Goal: Information Seeking & Learning: Check status

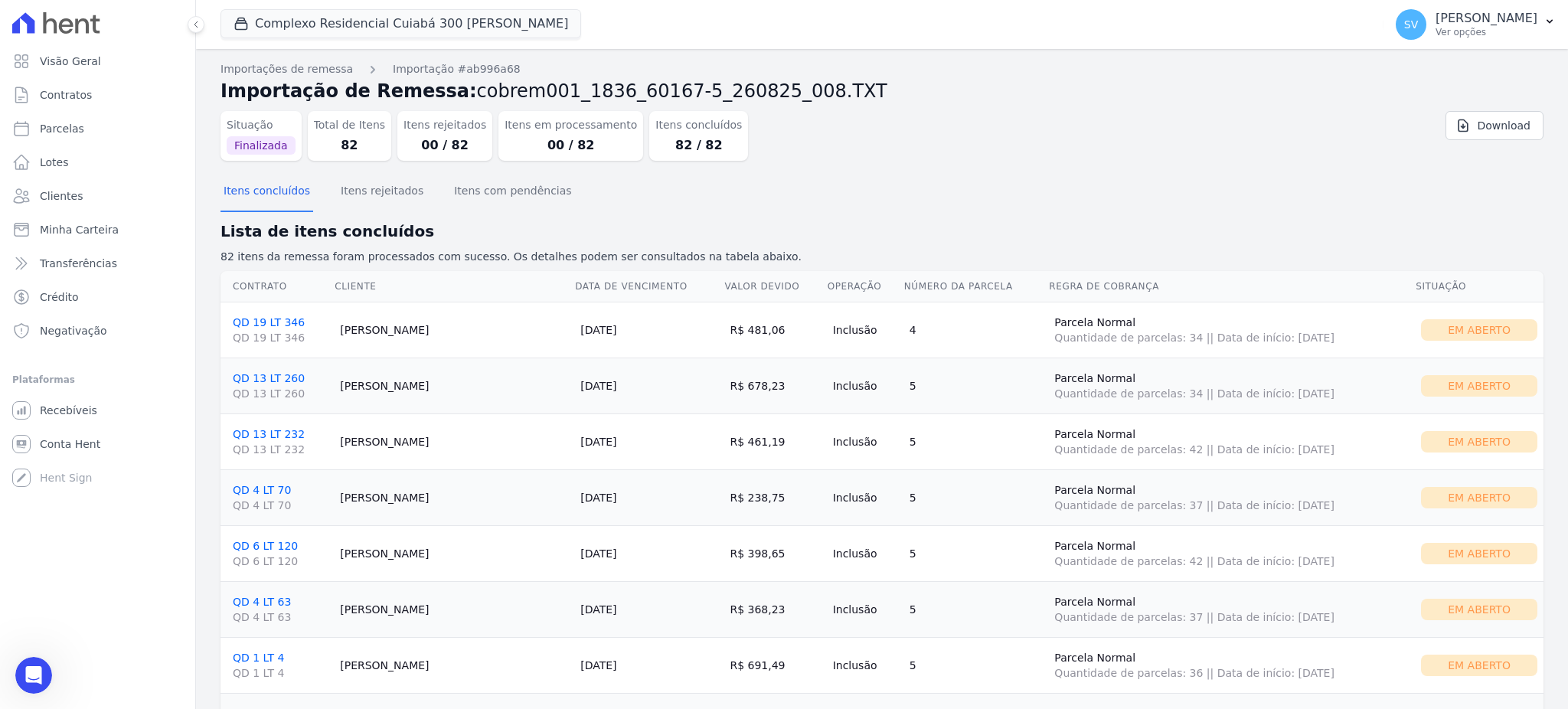
scroll to position [1348, 0]
click at [17, 667] on div "Abertura do Messenger da Intercom" at bounding box center [31, 673] width 51 height 51
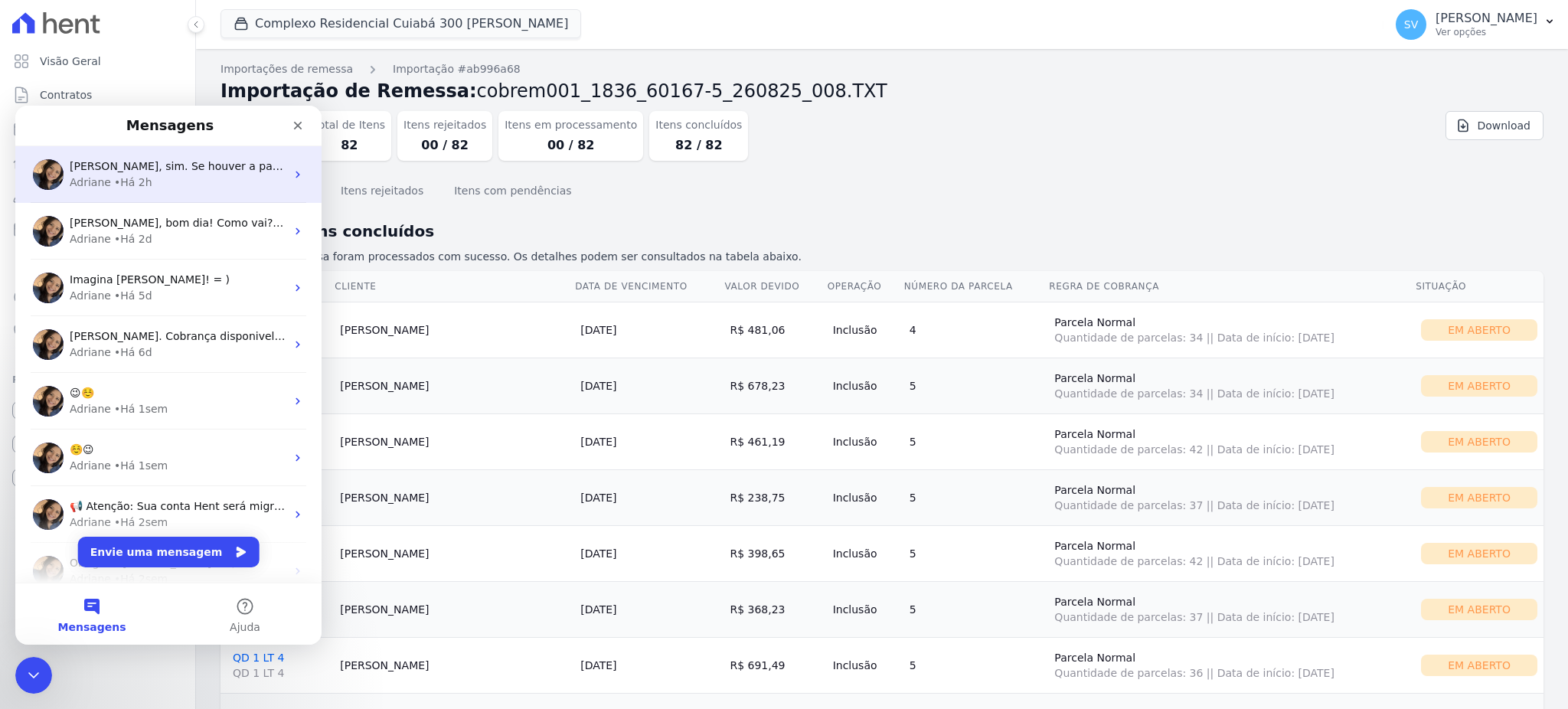
click at [184, 171] on span "Shirley, sim. Se houver a parcela pré gerada e na importação selecionar "parcel…" at bounding box center [429, 166] width 719 height 12
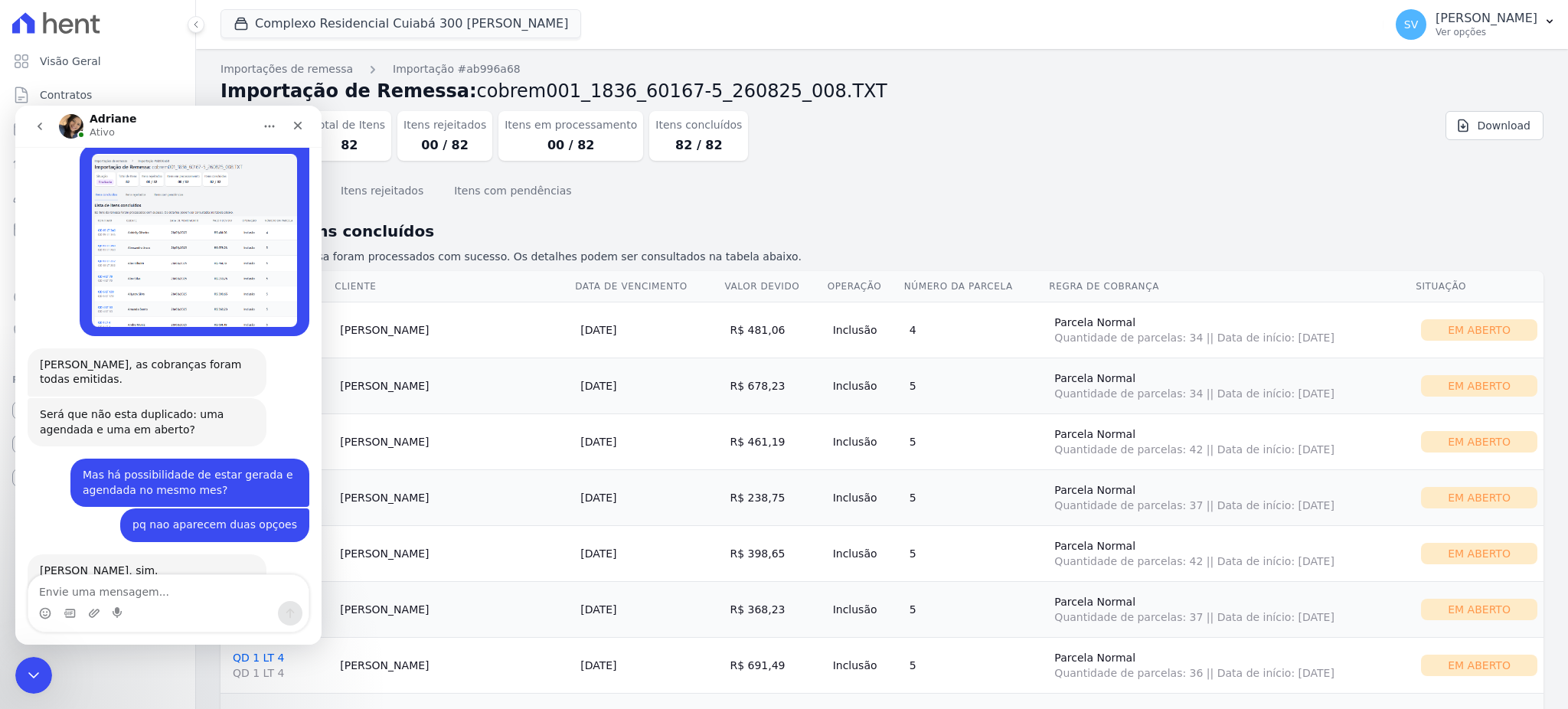
click at [165, 599] on textarea "Envie uma mensagem..." at bounding box center [169, 588] width 280 height 26
click at [43, 674] on div "Encerramento do Messenger da Intercom" at bounding box center [31, 673] width 37 height 37
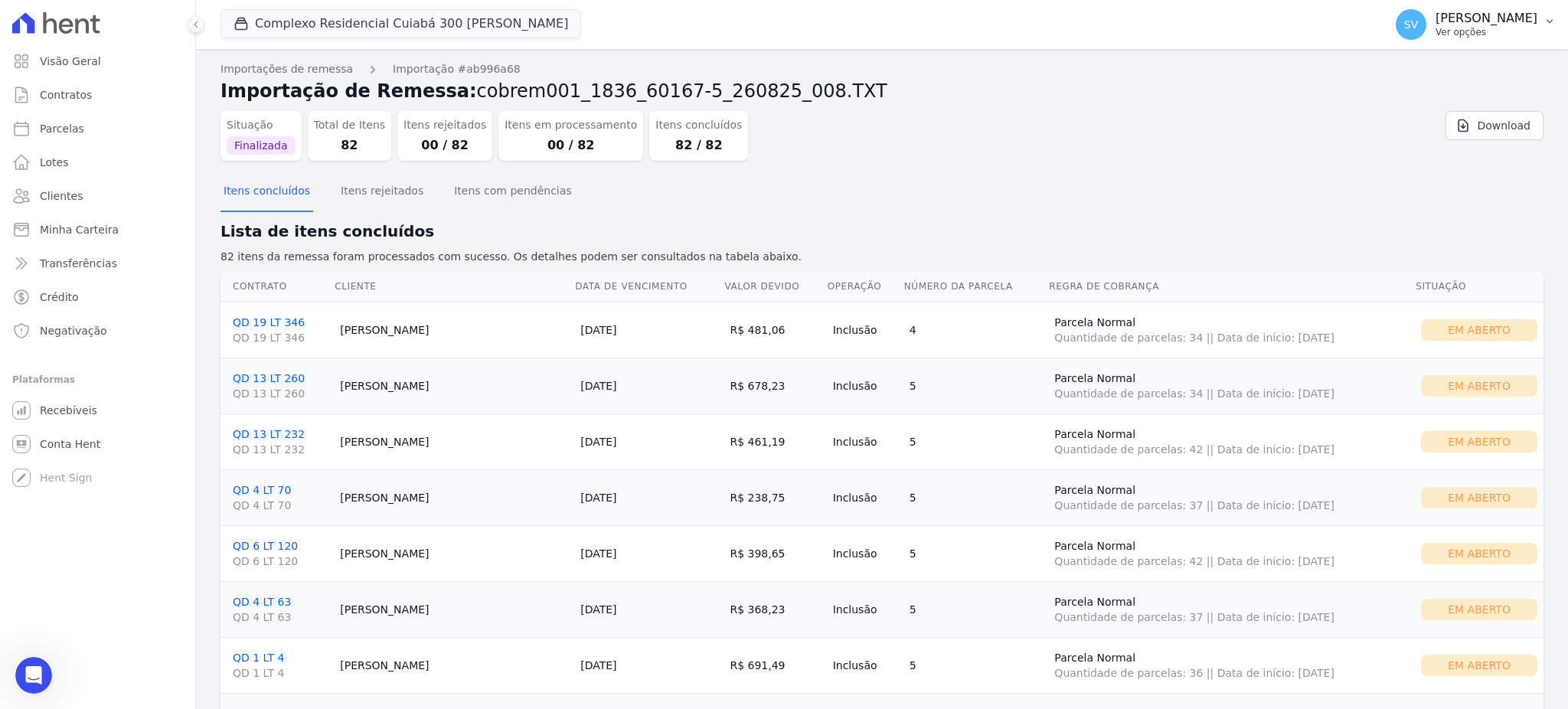
click at [1435, 26] on p "Ver opções" at bounding box center [1486, 31] width 102 height 12
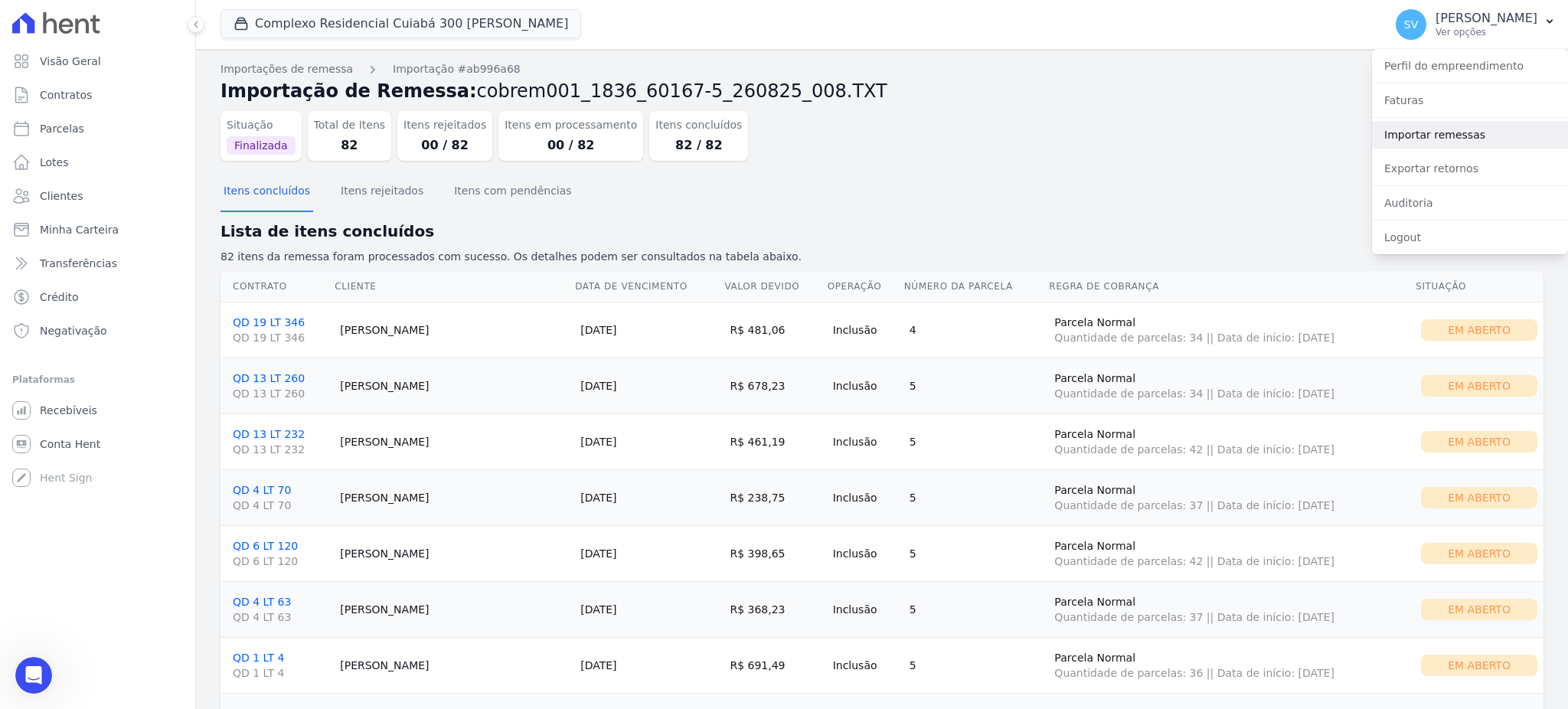
scroll to position [1439, 0]
click at [1424, 176] on link "Exportar retornos" at bounding box center [1469, 168] width 196 height 28
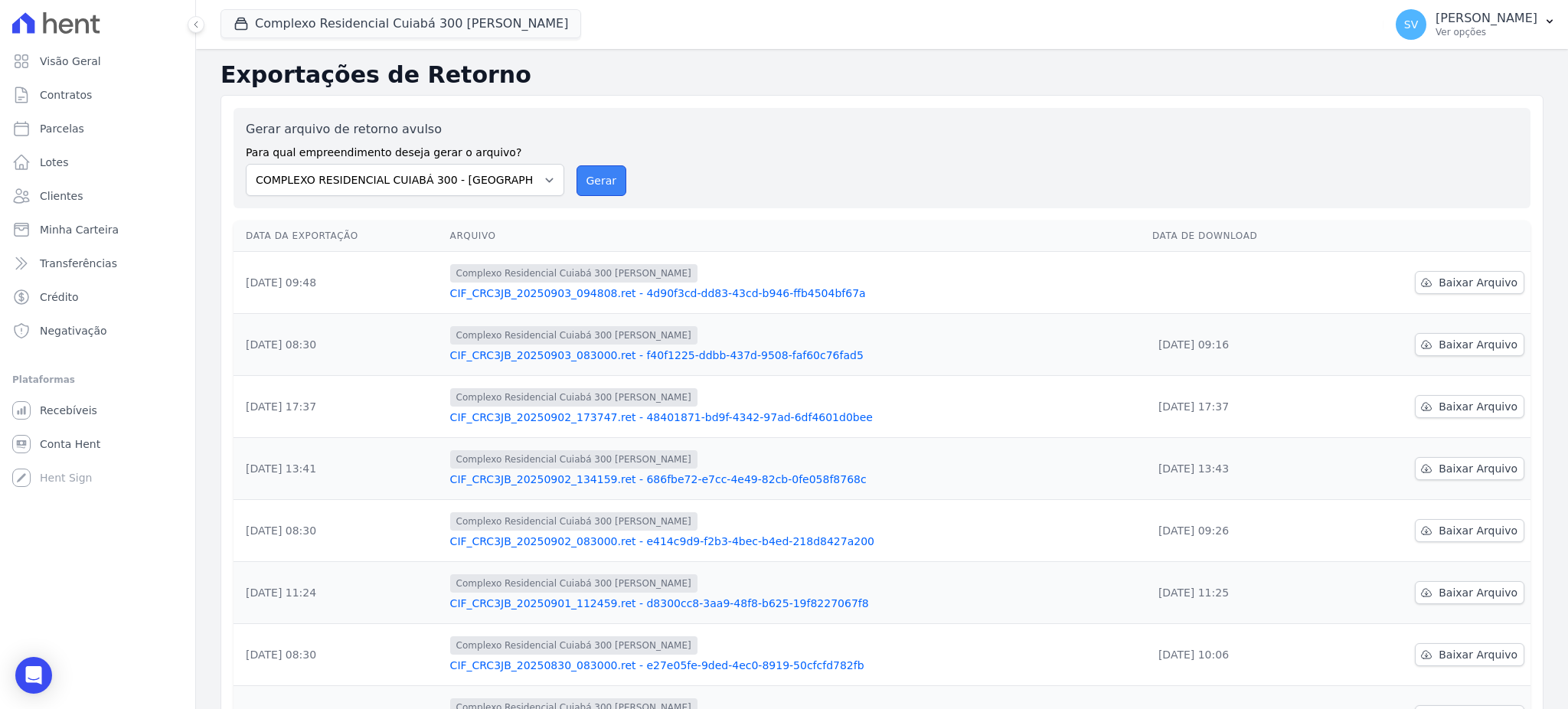
click at [612, 178] on button "Gerar" at bounding box center [601, 180] width 51 height 31
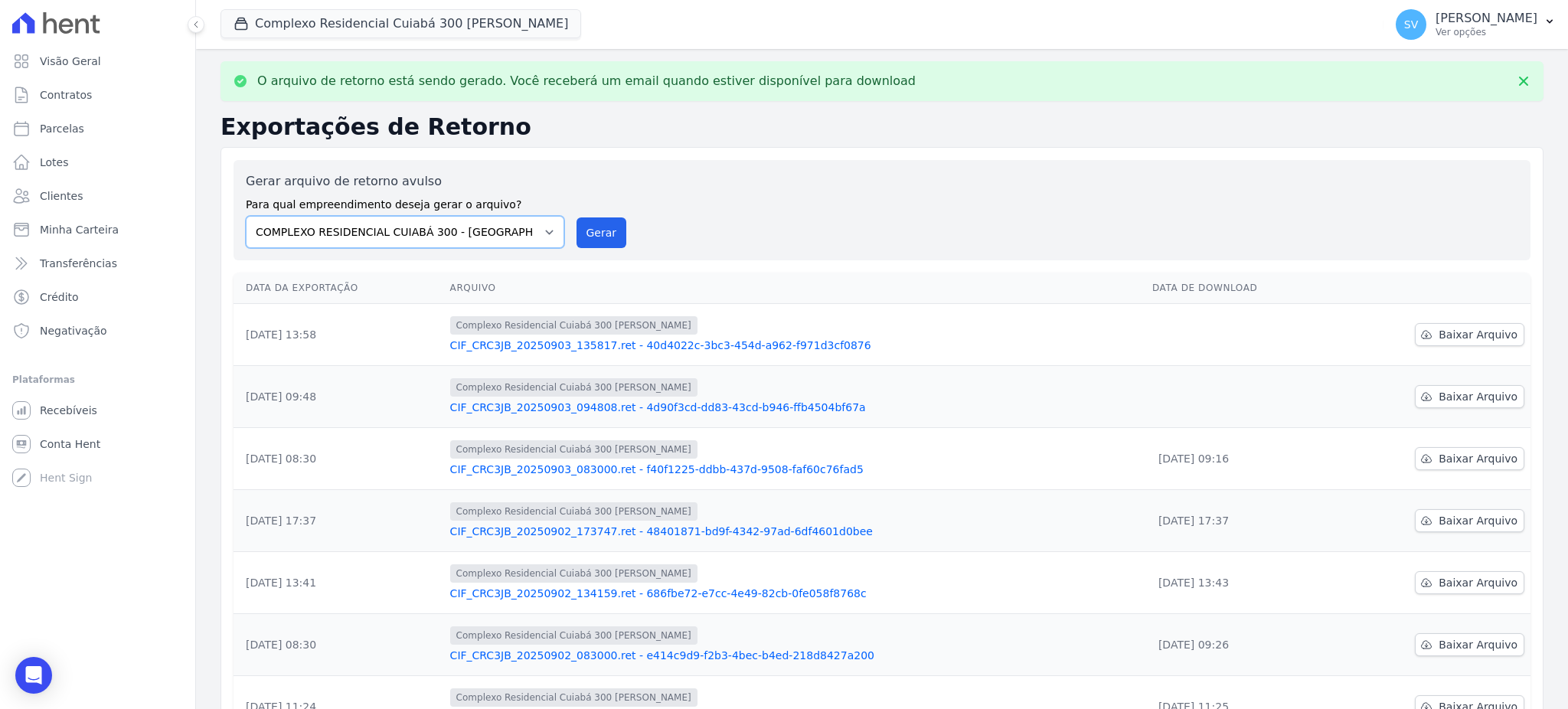
click at [546, 230] on select "BAHAMAS EAST VILLAGE COMPLEXO RESIDENCIAL CUIABÁ 300 - JOÃO DE BARRO IBIZA RESI…" at bounding box center [405, 232] width 319 height 32
select select "4da9ed21-cc8e-4588-a6ed-caad911ee607"
click at [246, 216] on select "BAHAMAS EAST VILLAGE COMPLEXO RESIDENCIAL CUIABÁ 300 - JOÃO DE BARRO IBIZA RESI…" at bounding box center [405, 232] width 319 height 32
click at [593, 224] on button "Gerar" at bounding box center [601, 233] width 51 height 31
click at [537, 233] on select "BAHAMAS EAST VILLAGE COMPLEXO RESIDENCIAL CUIABÁ 300 - JOÃO DE BARRO IBIZA RESI…" at bounding box center [405, 232] width 319 height 32
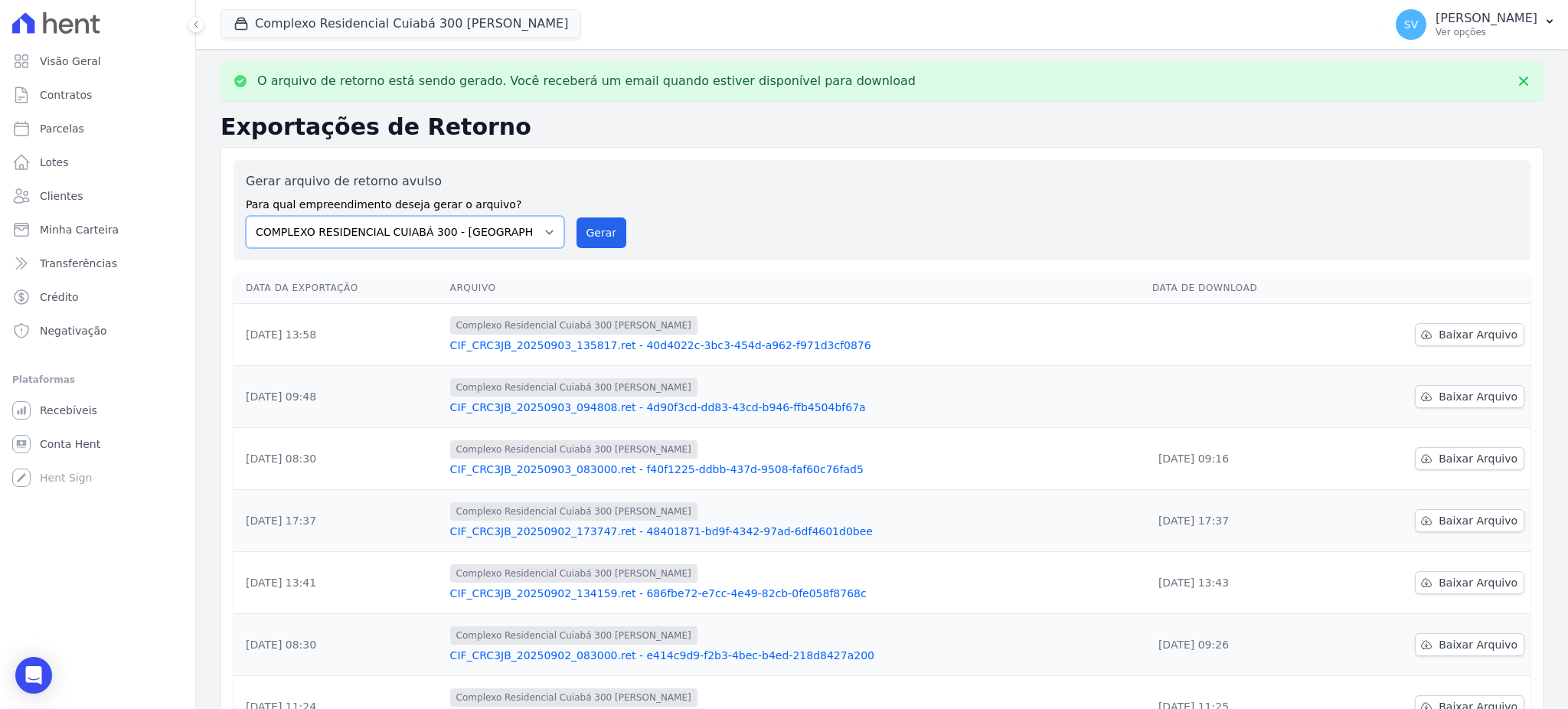
select select "73a372cd-5640-41c8-aaea-11bd74619c10"
click at [246, 216] on select "BAHAMAS EAST VILLAGE COMPLEXO RESIDENCIAL CUIABÁ 300 - JOÃO DE BARRO IBIZA RESI…" at bounding box center [405, 232] width 319 height 32
click at [610, 226] on button "Gerar" at bounding box center [601, 233] width 51 height 31
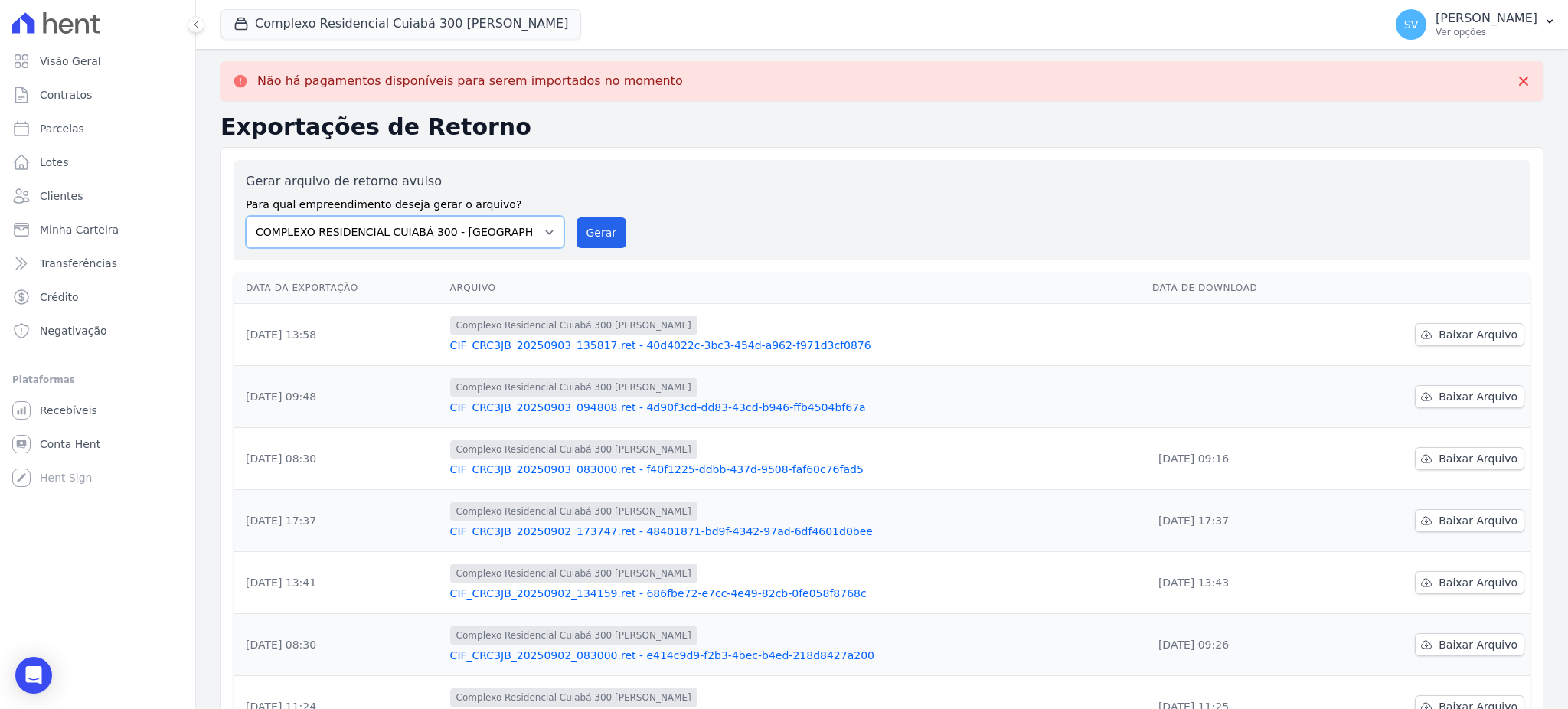
click at [535, 238] on select "BAHAMAS EAST VILLAGE COMPLEXO RESIDENCIAL CUIABÁ 300 - JOÃO DE BARRO IBIZA RESI…" at bounding box center [405, 232] width 319 height 32
click at [246, 216] on select "BAHAMAS EAST VILLAGE COMPLEXO RESIDENCIAL CUIABÁ 300 - JOÃO DE BARRO IBIZA RESI…" at bounding box center [405, 232] width 319 height 32
click at [599, 232] on button "Gerar" at bounding box center [601, 233] width 51 height 31
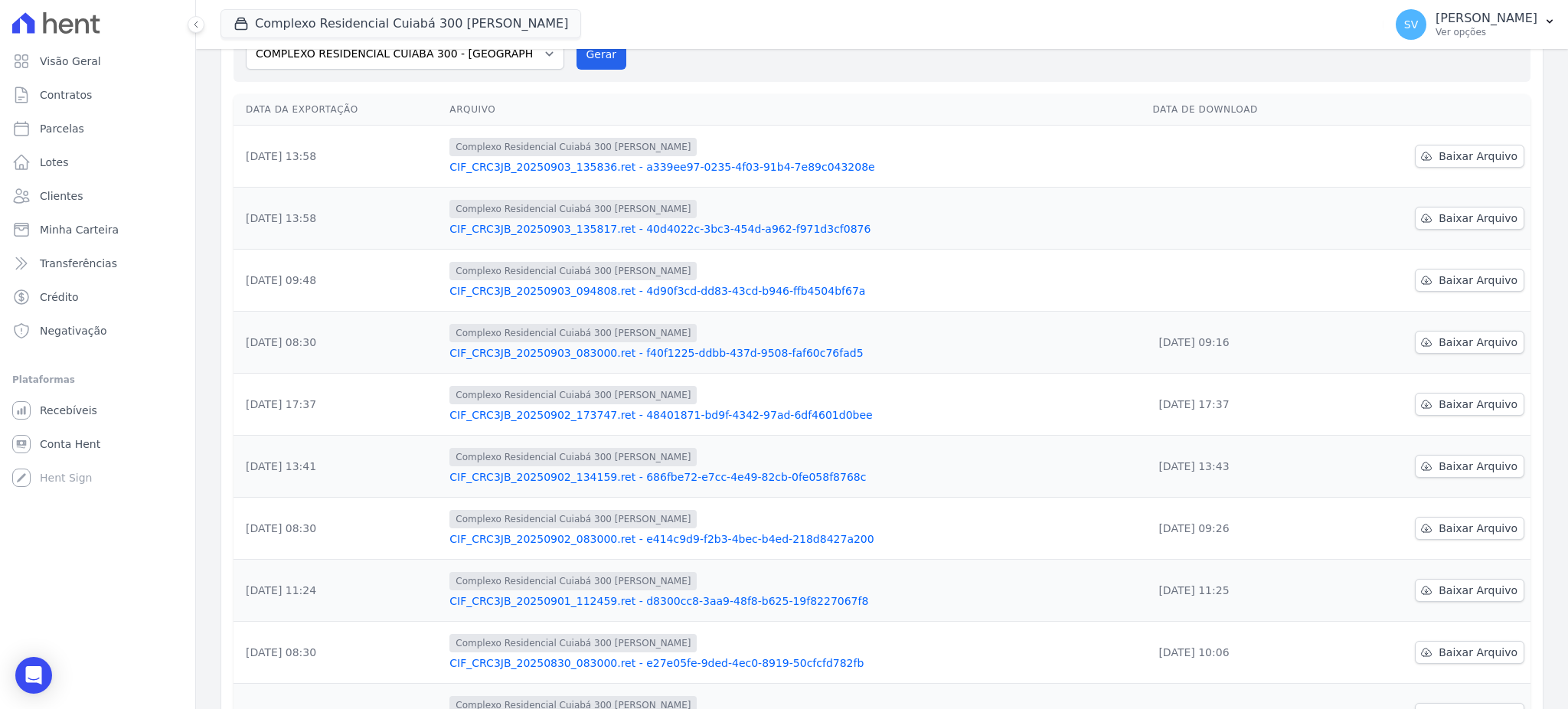
scroll to position [38, 0]
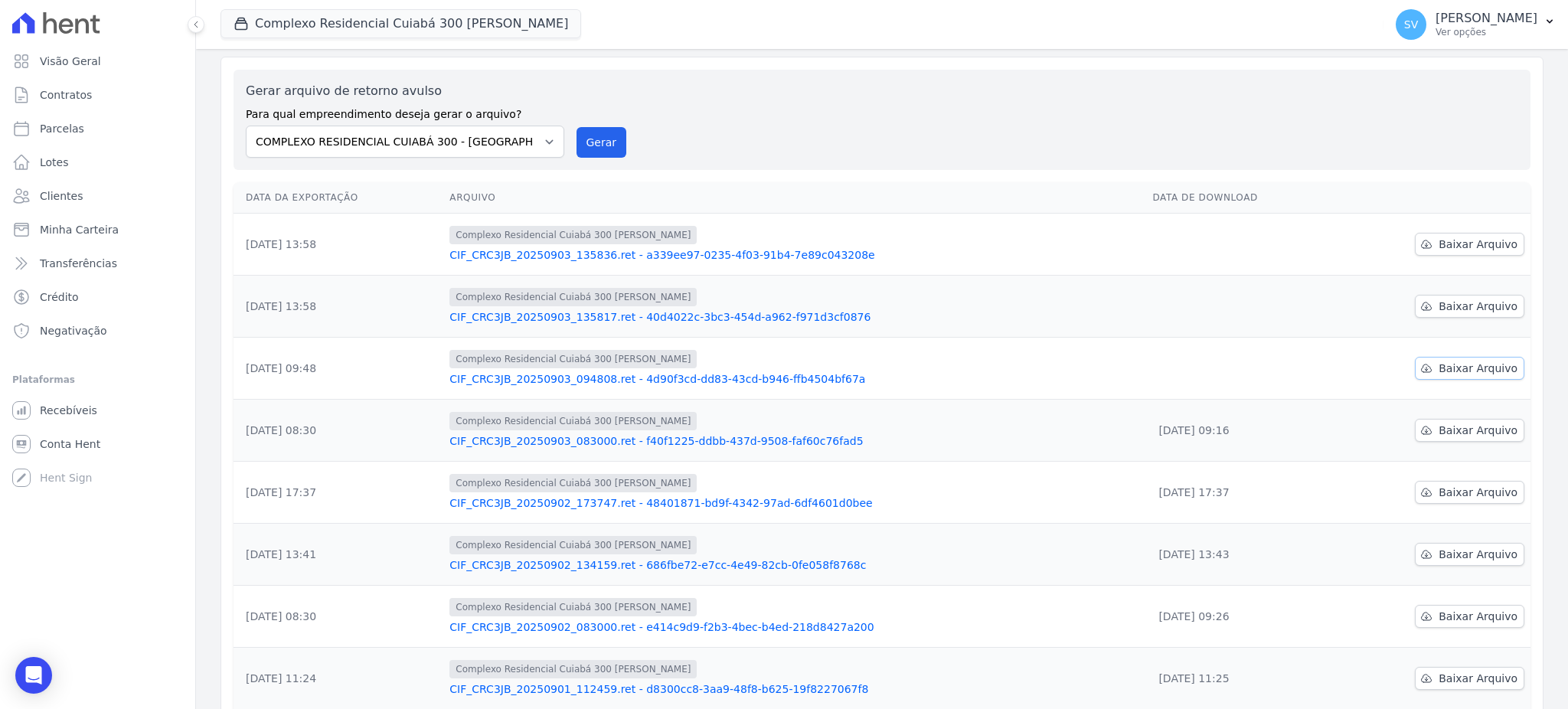
click at [1448, 367] on span "Baixar Arquivo" at bounding box center [1477, 368] width 79 height 15
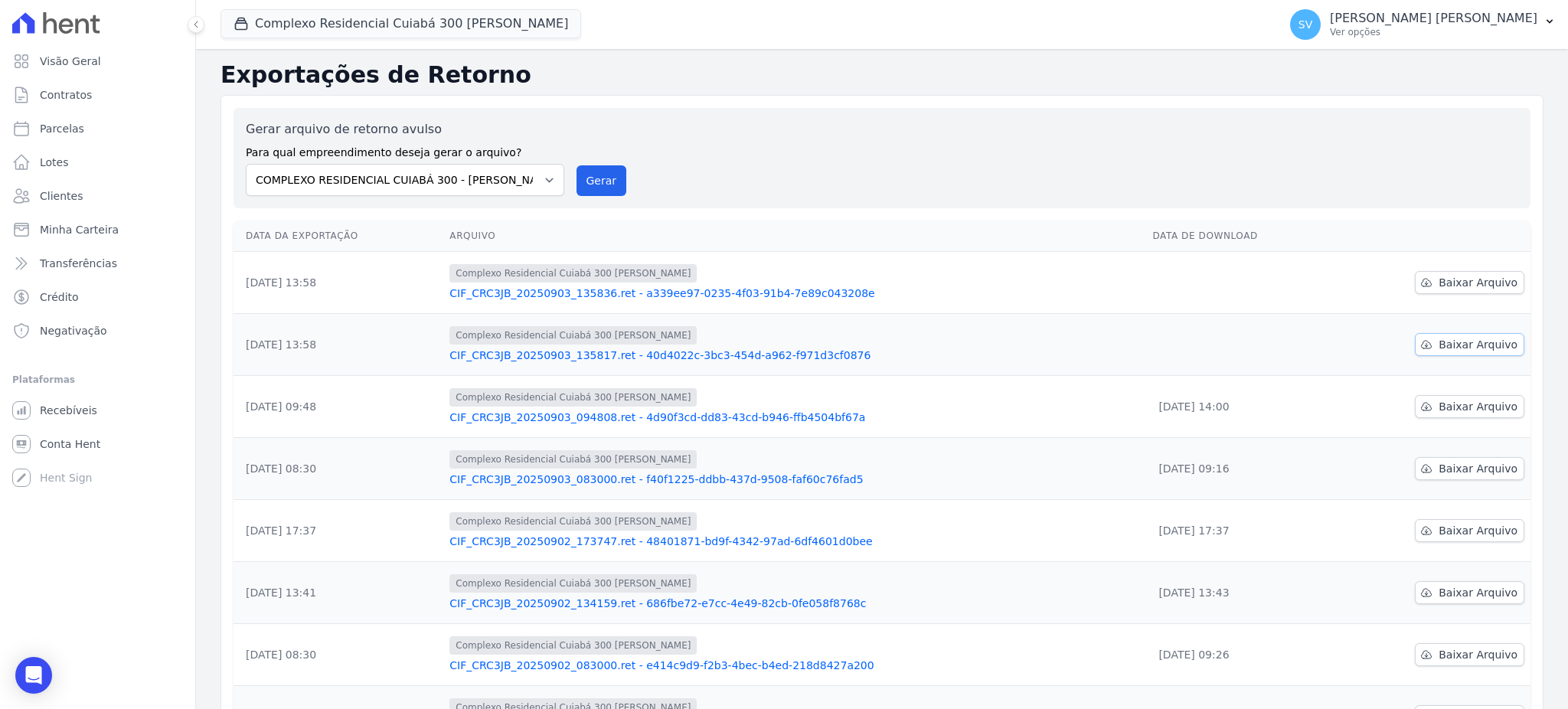
click at [1455, 348] on span "Baixar Arquivo" at bounding box center [1477, 344] width 79 height 15
click at [1441, 282] on span "Baixar Arquivo" at bounding box center [1477, 282] width 79 height 15
click at [52, 54] on span "Visão Geral" at bounding box center [71, 61] width 61 height 15
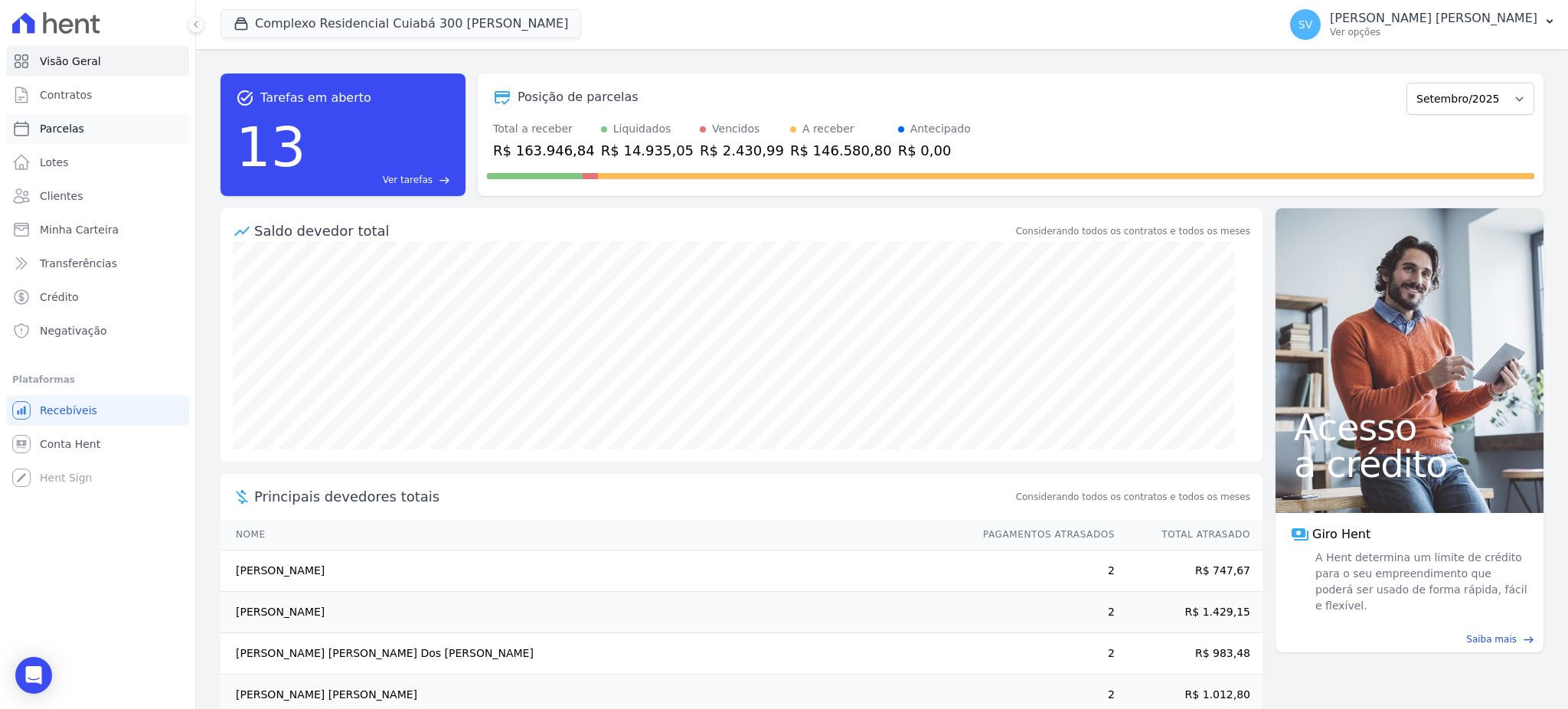
click at [64, 124] on span "Parcelas" at bounding box center [62, 129] width 45 height 15
select select
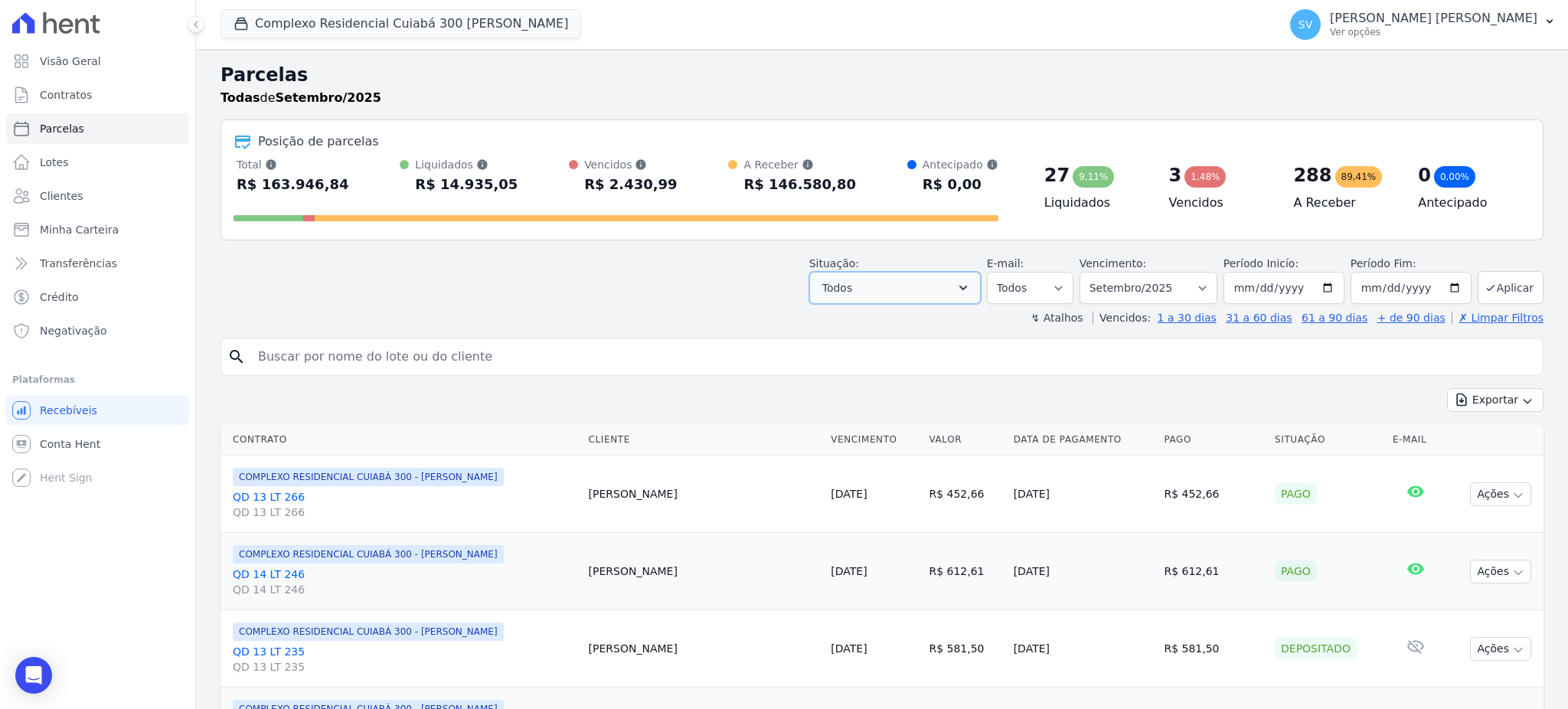
click at [949, 289] on button "Todos" at bounding box center [895, 288] width 172 height 32
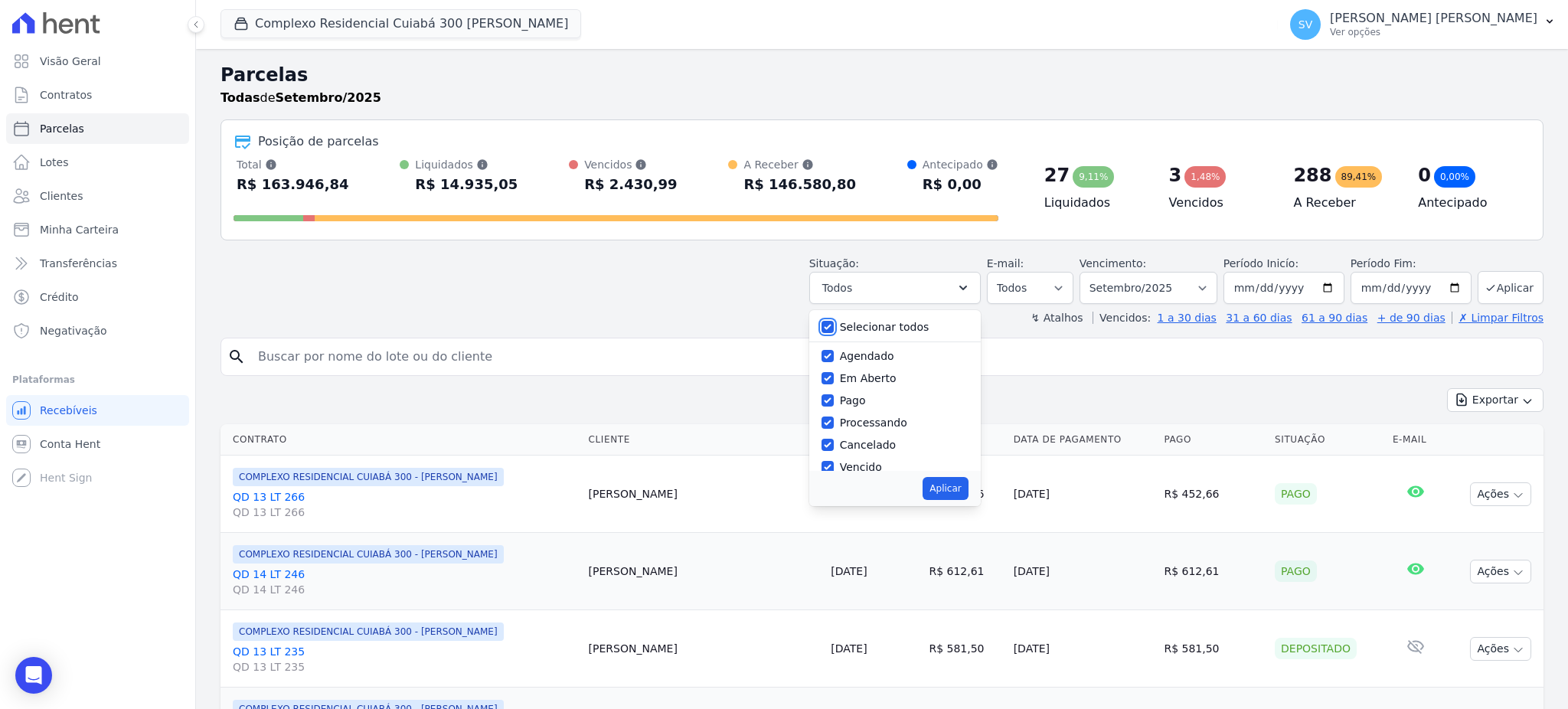
click at [834, 328] on input "Selecionar todos" at bounding box center [827, 326] width 12 height 12
checkbox input "false"
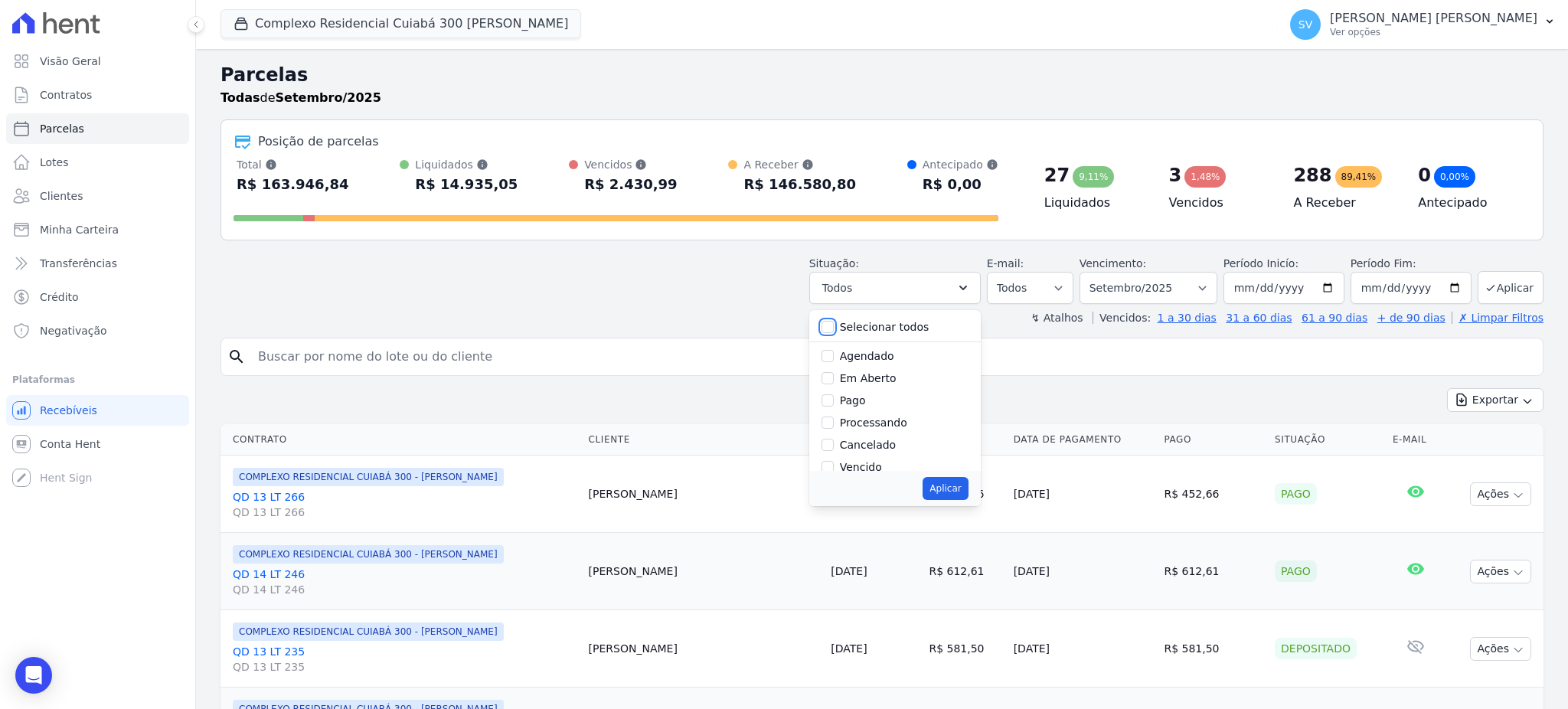
checkbox input "false"
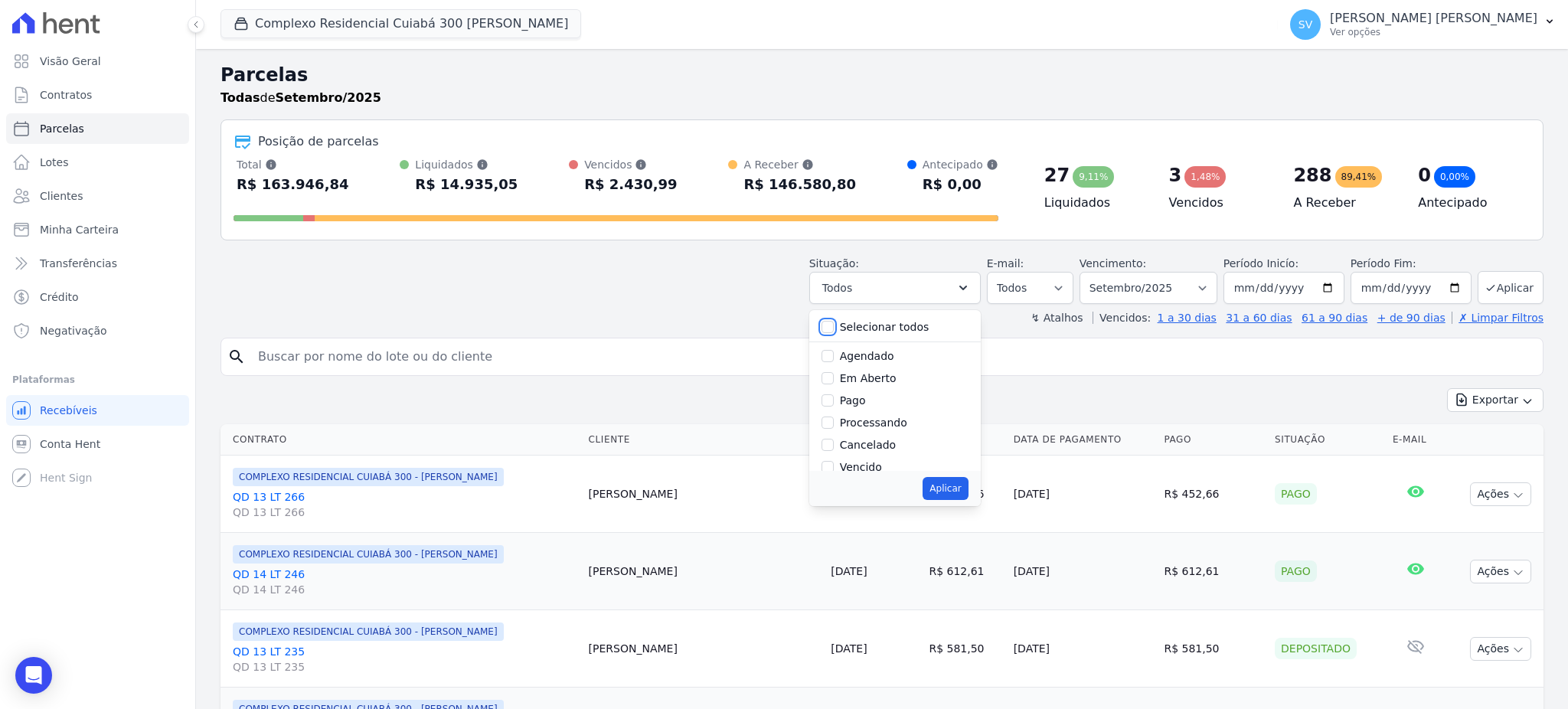
checkbox input "false"
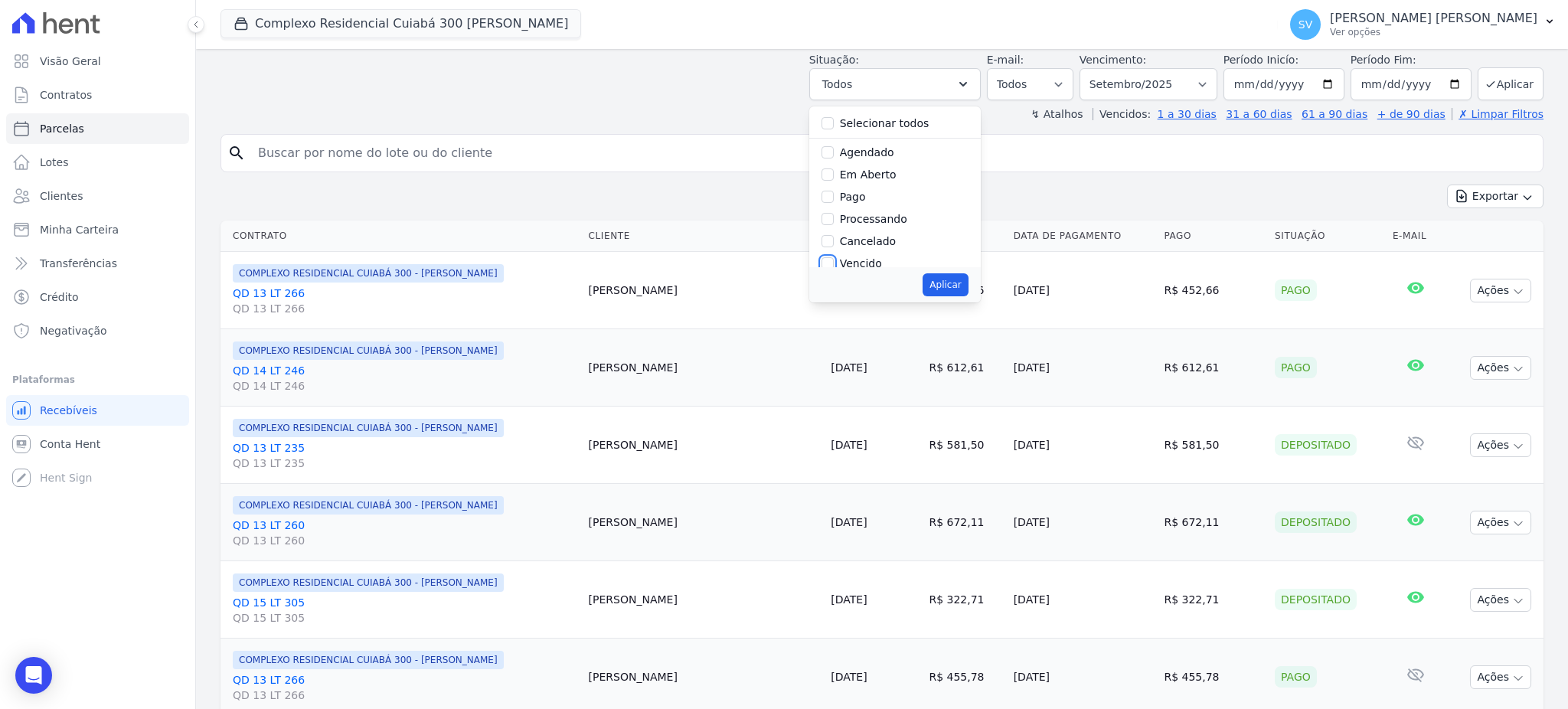
click at [834, 263] on input "Vencido" at bounding box center [827, 263] width 12 height 12
checkbox input "true"
click at [964, 285] on button "Aplicar" at bounding box center [944, 285] width 45 height 23
select select "overdue"
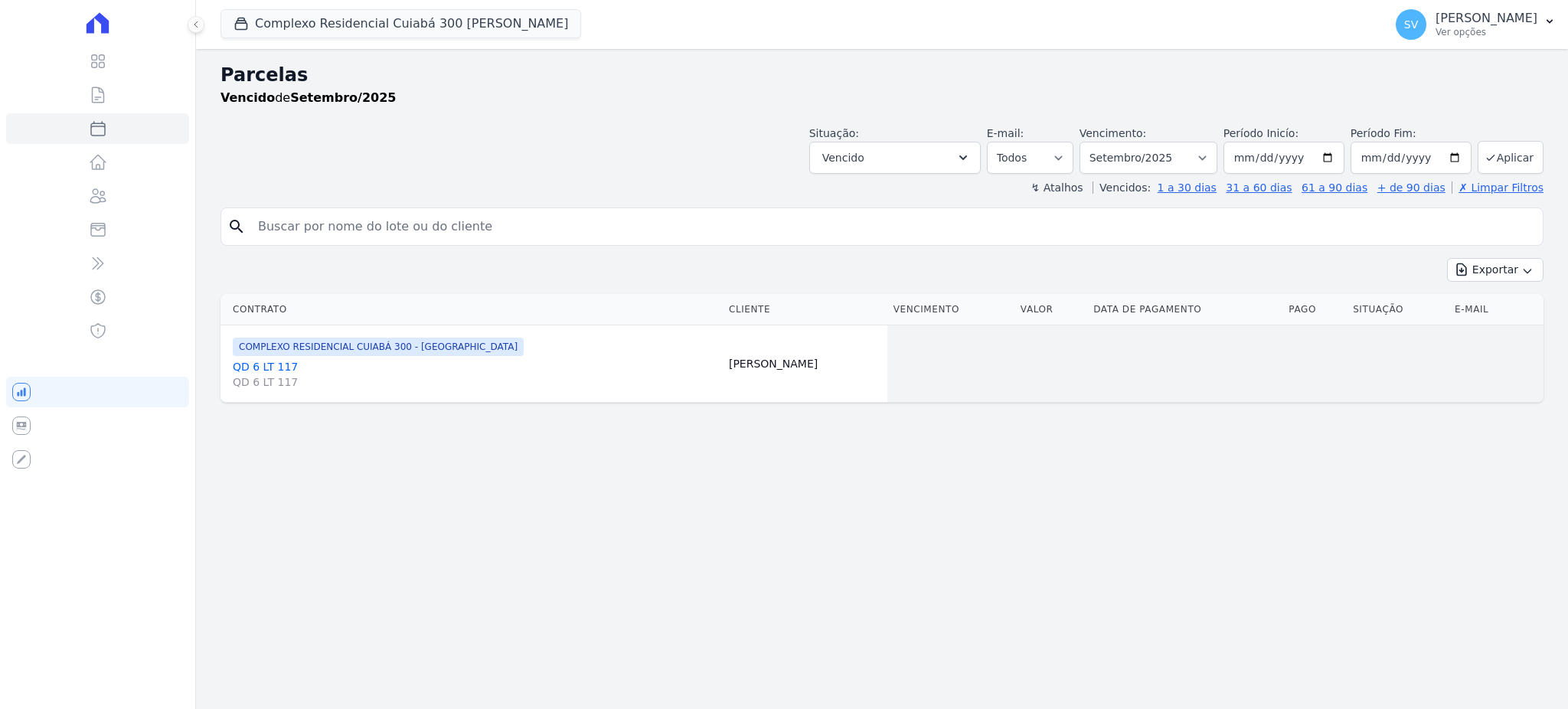
select select
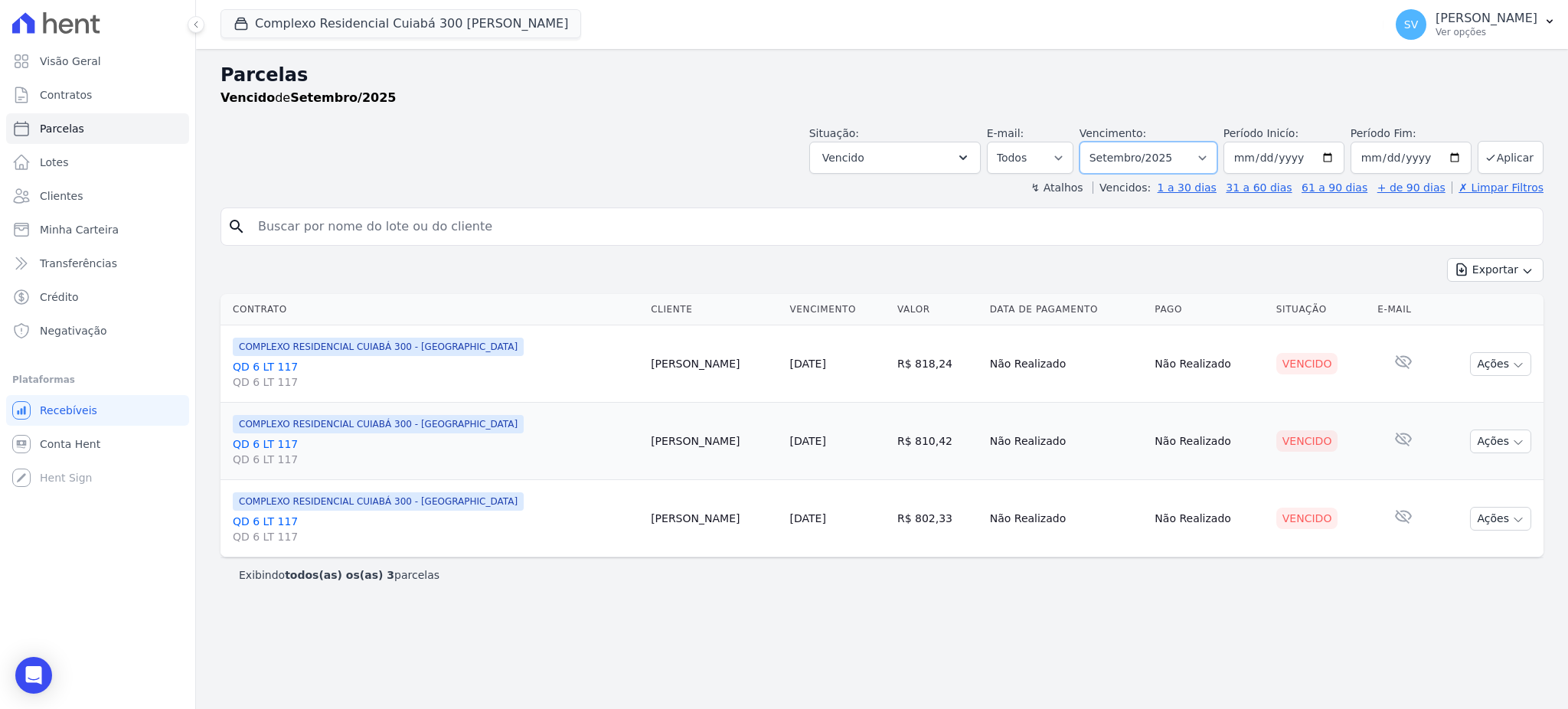
click at [1215, 155] on select "Filtrar por período ──────── Todos os meses Abril/2024 Maio/2024 Junho/2024 Jul…" at bounding box center [1148, 157] width 137 height 32
select select "07/2025"
click at [1101, 141] on select "Filtrar por período ──────── Todos os meses Abril/2024 Maio/2024 Junho/2024 Jul…" at bounding box center [1148, 157] width 137 height 32
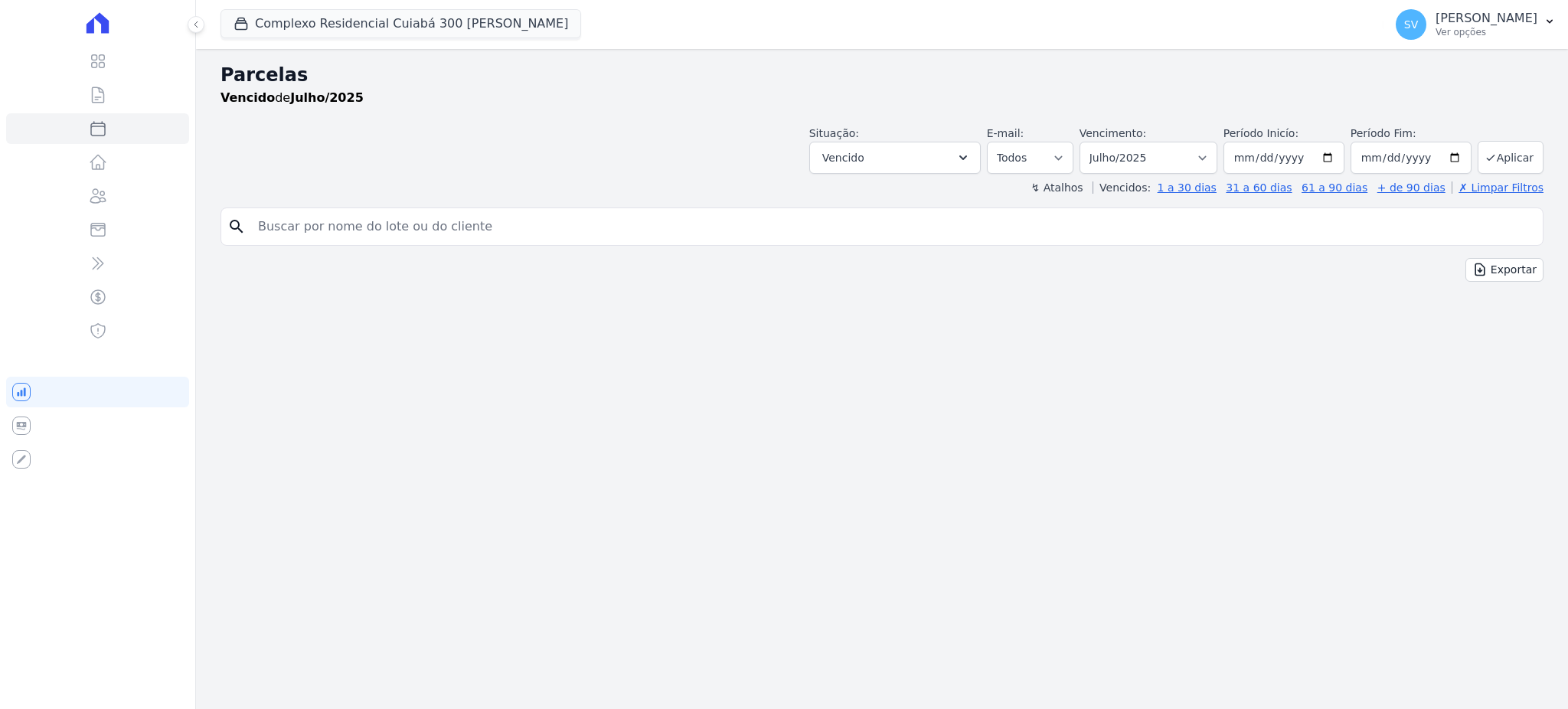
select select
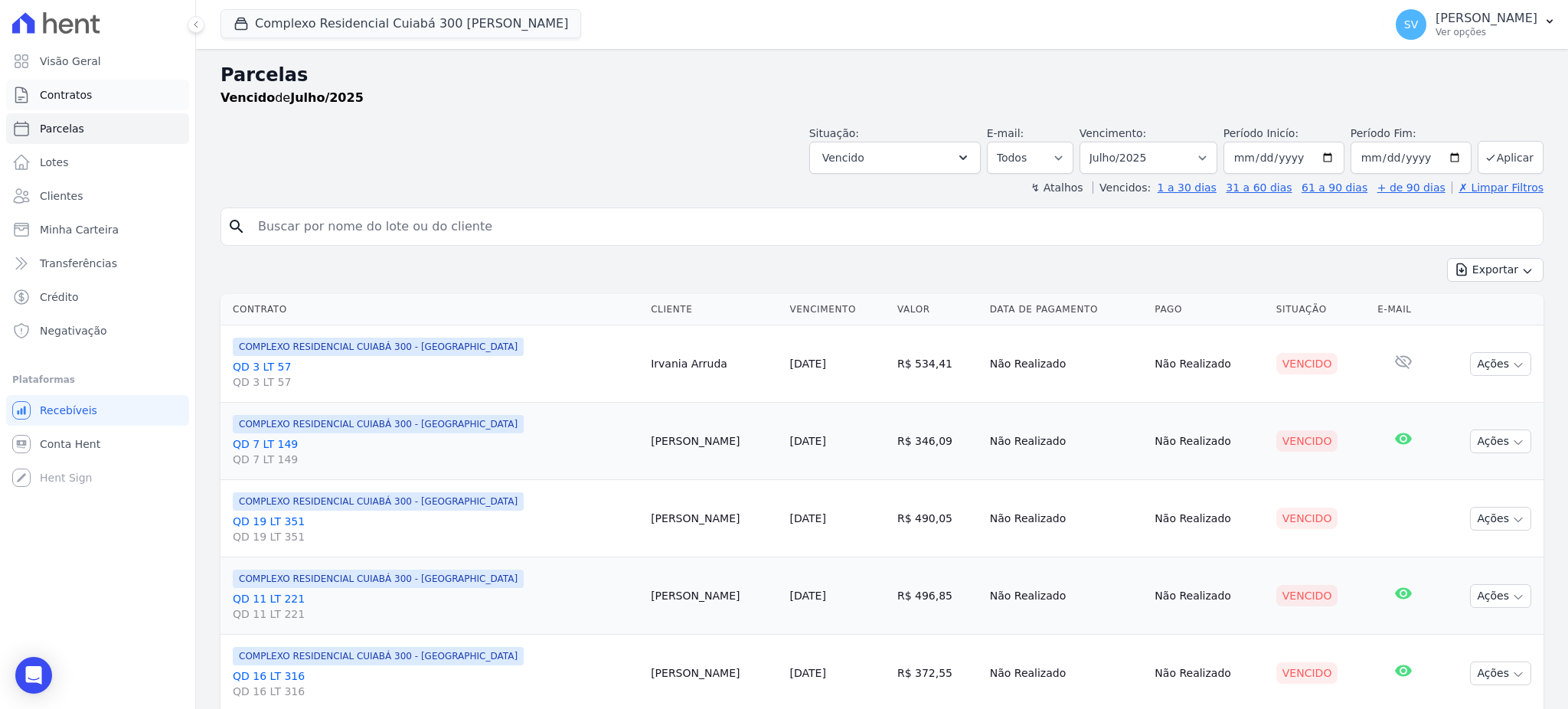
click at [68, 96] on span "Contratos" at bounding box center [66, 94] width 52 height 15
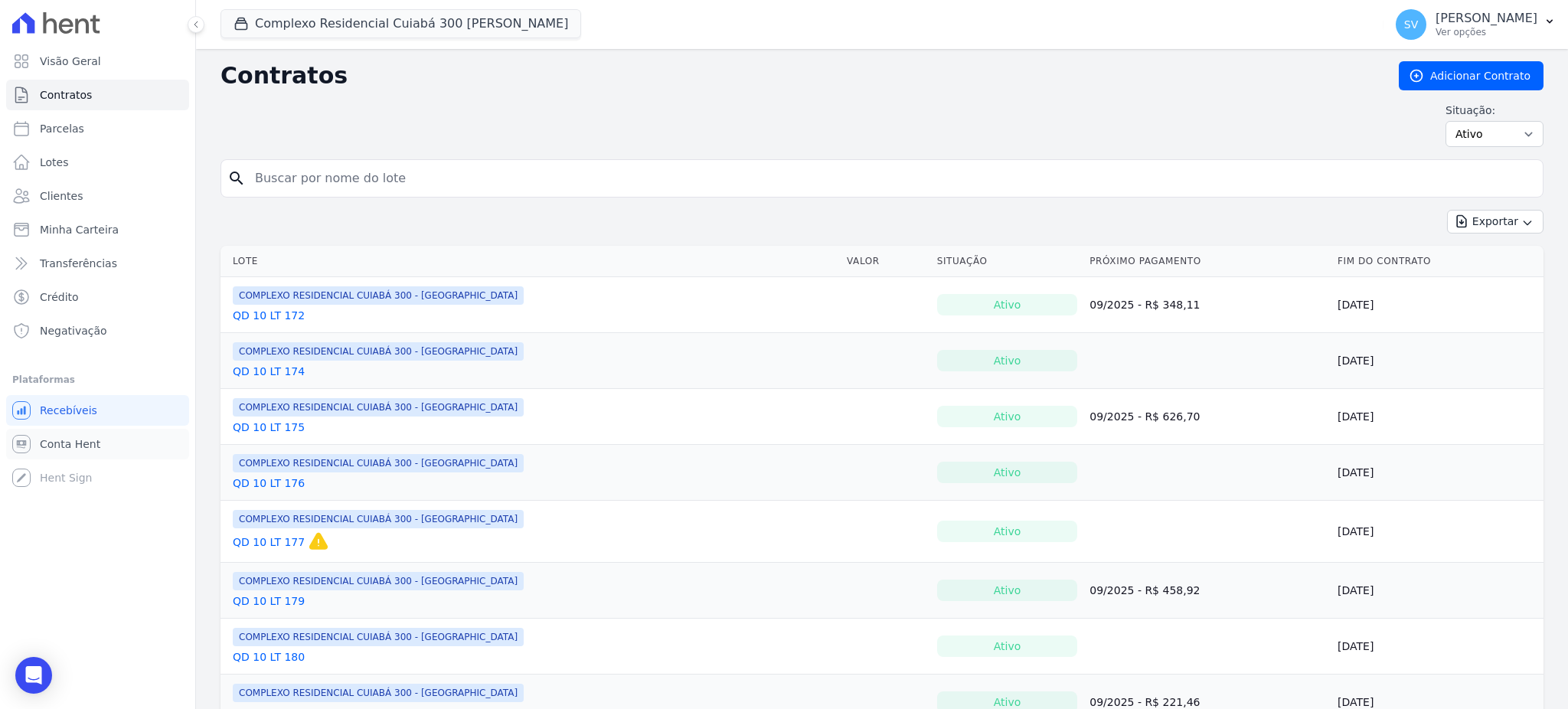
click at [52, 442] on span "Conta Hent" at bounding box center [70, 444] width 60 height 15
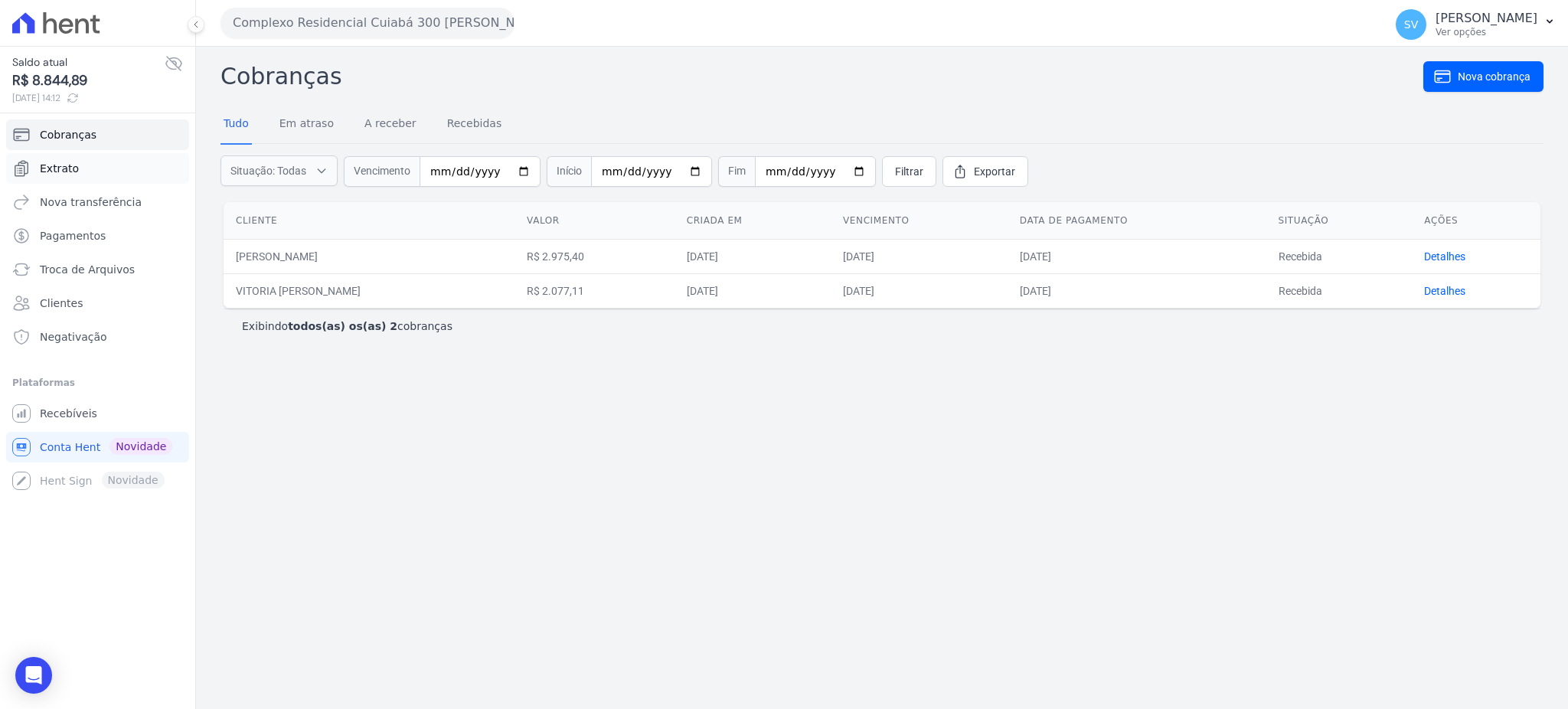
click at [64, 169] on span "Extrato" at bounding box center [59, 169] width 39 height 15
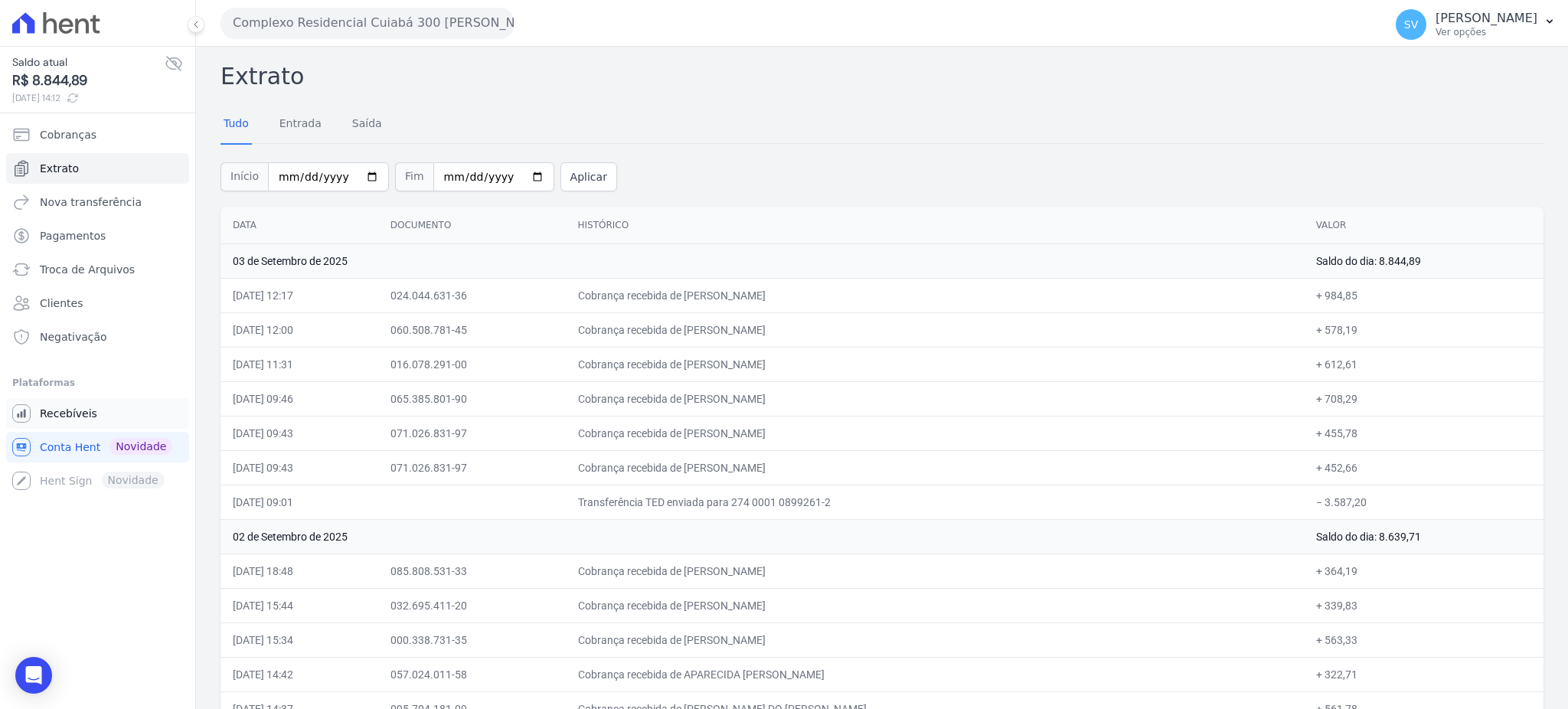
click at [74, 407] on span "Recebíveis" at bounding box center [69, 413] width 57 height 15
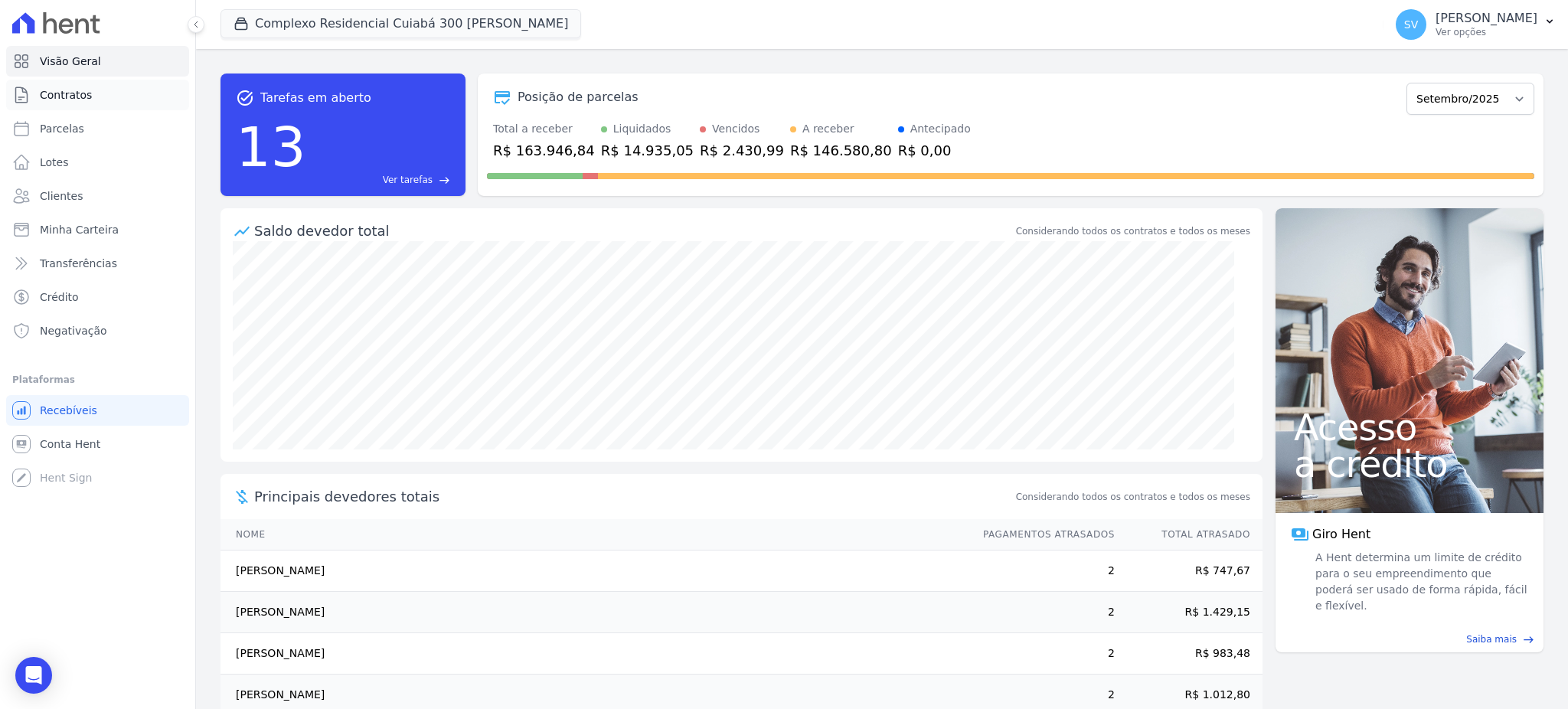
click at [78, 99] on span "Contratos" at bounding box center [66, 94] width 52 height 15
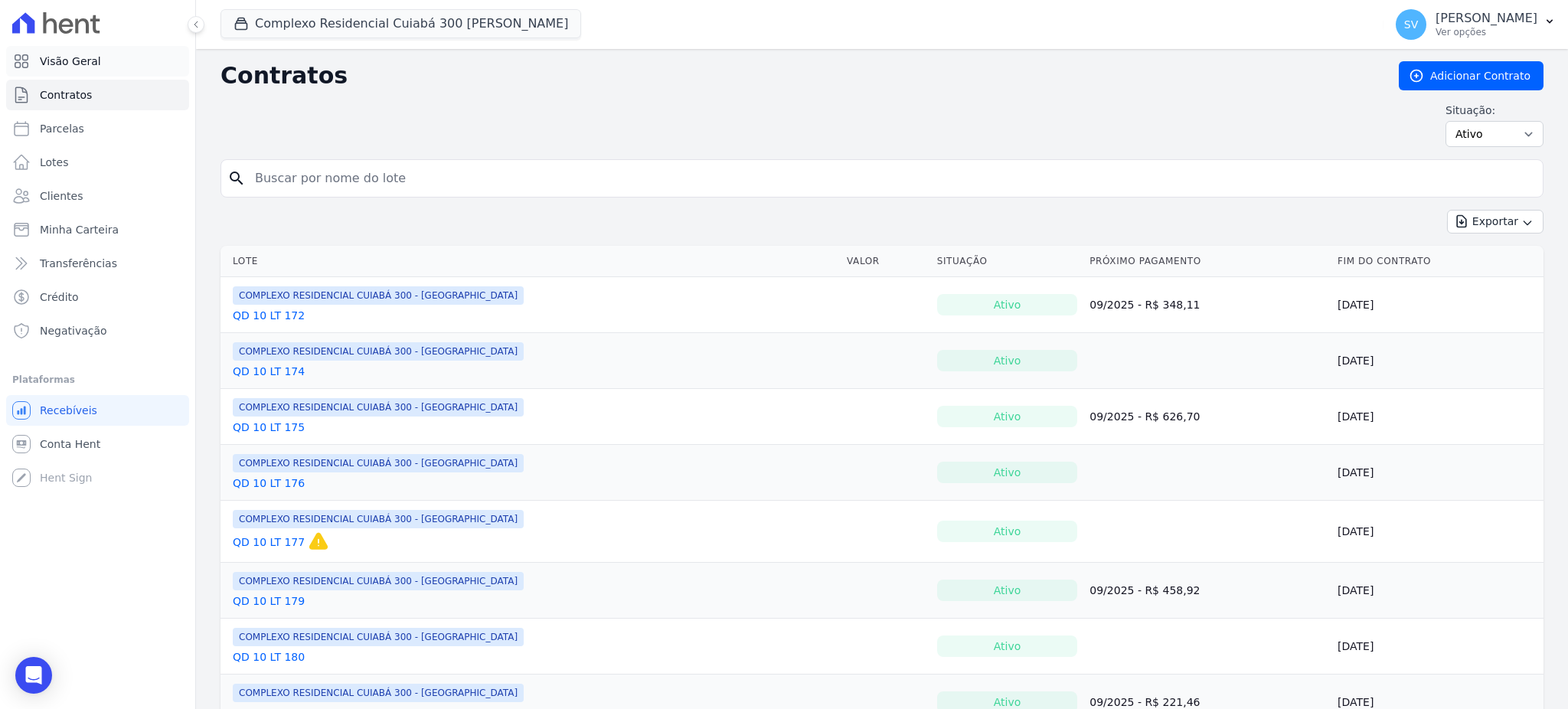
click at [75, 59] on span "Visão Geral" at bounding box center [71, 61] width 61 height 15
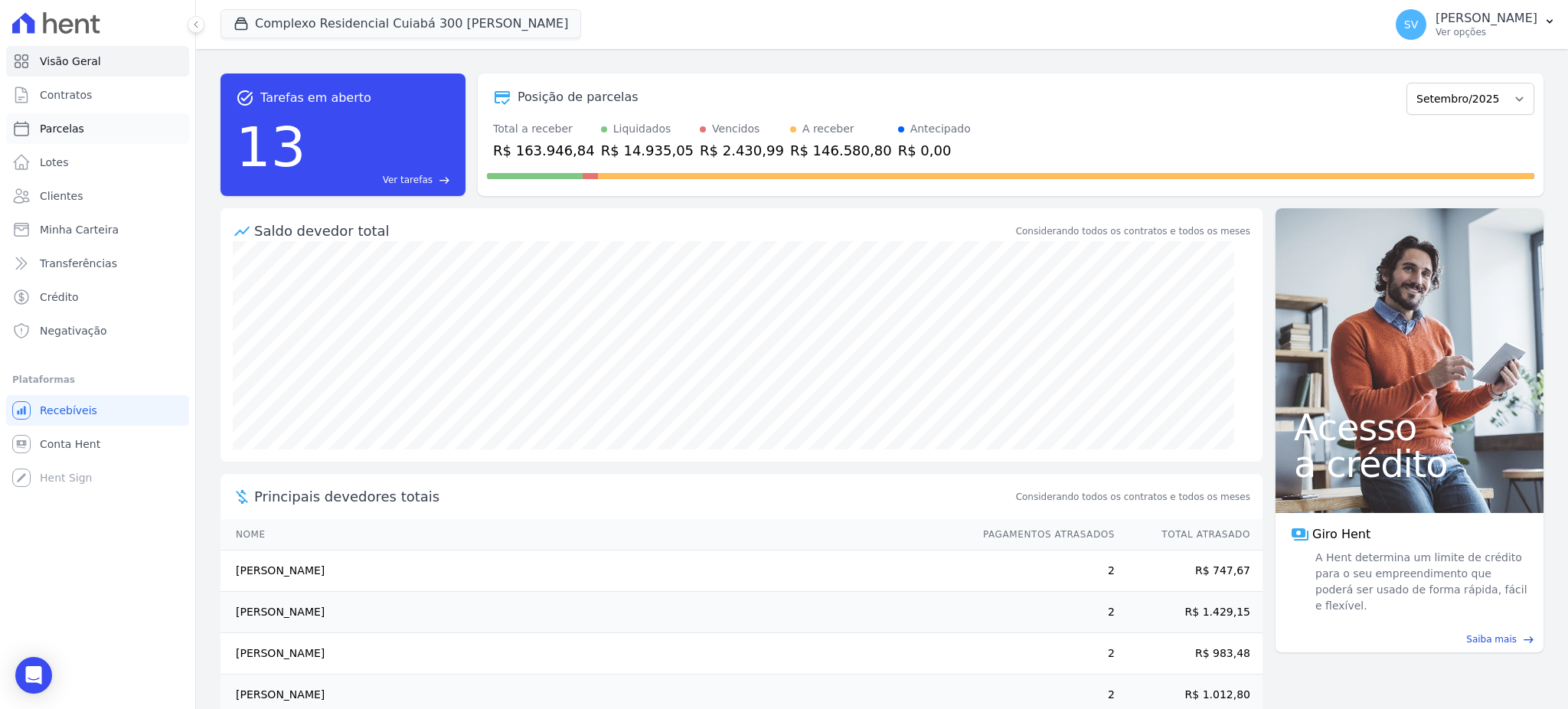
click at [64, 127] on span "Parcelas" at bounding box center [62, 129] width 45 height 15
select select
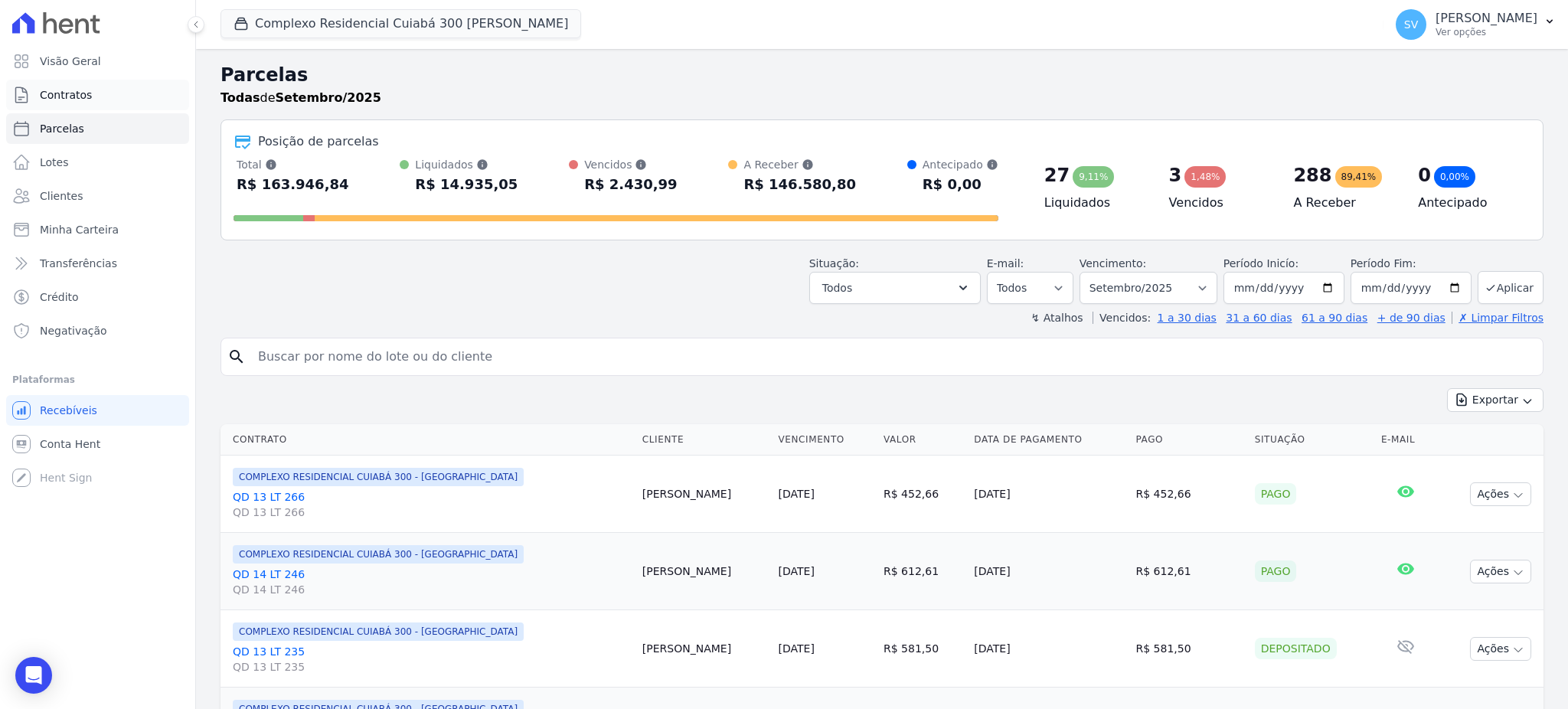
click at [66, 101] on span "Contratos" at bounding box center [66, 94] width 52 height 15
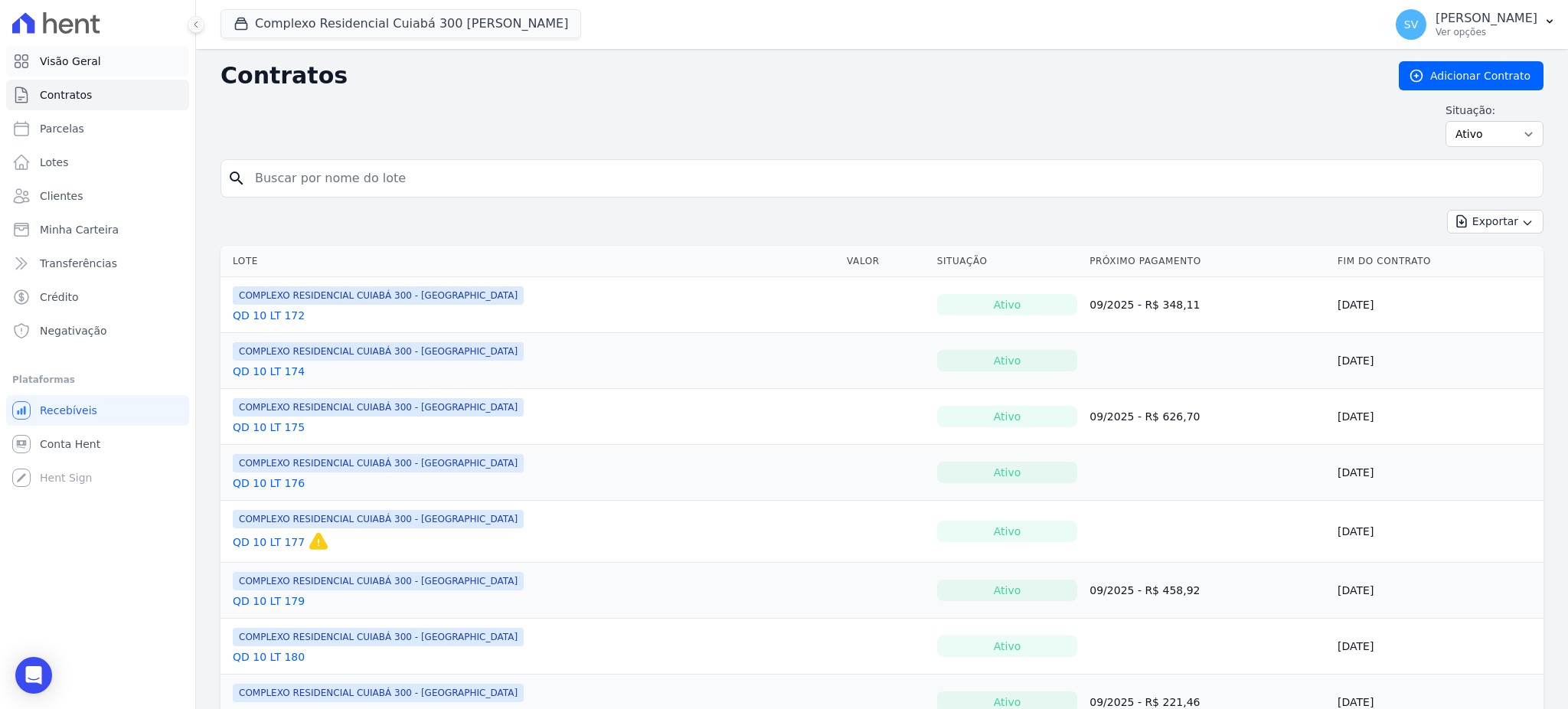
click at [67, 74] on link "Visão Geral" at bounding box center [97, 61] width 183 height 31
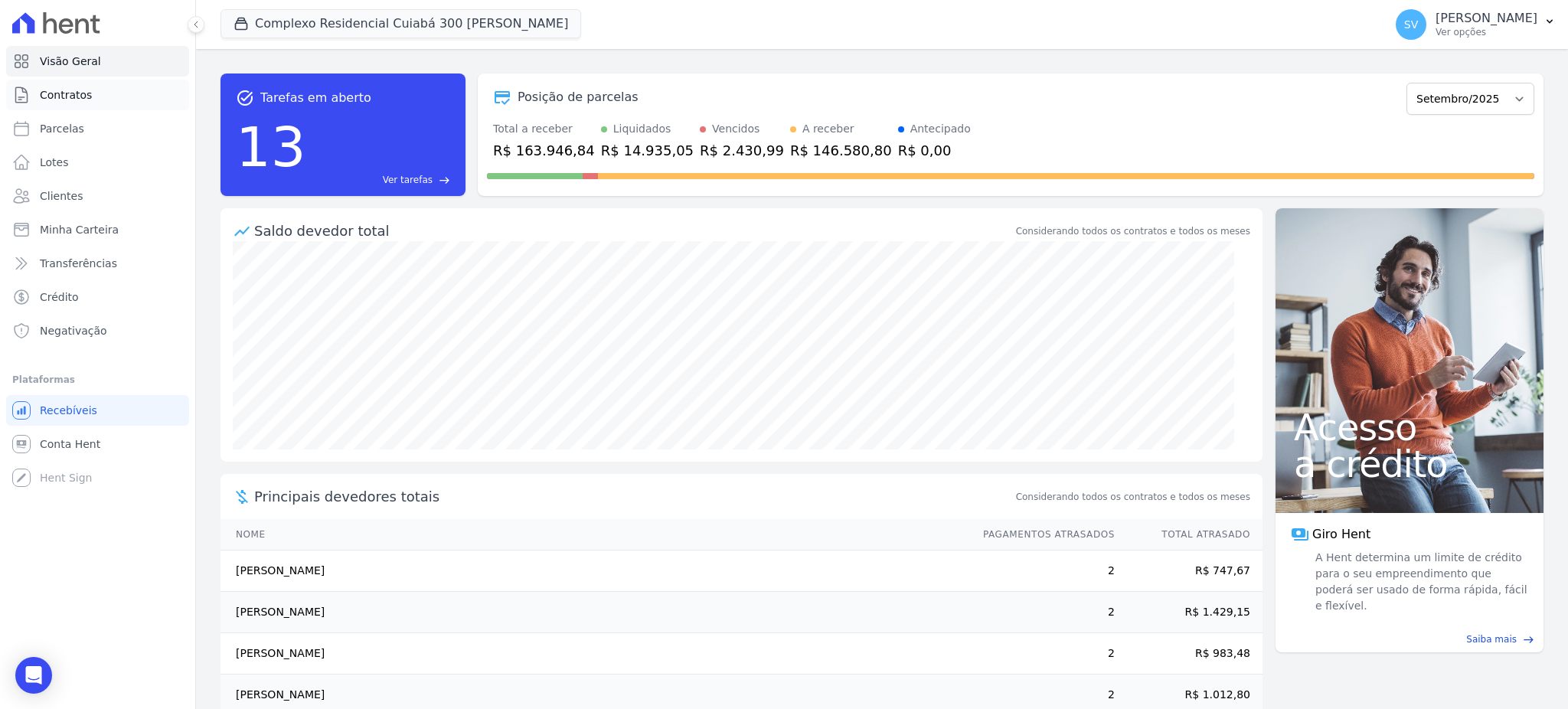
click at [63, 99] on span "Contratos" at bounding box center [66, 94] width 52 height 15
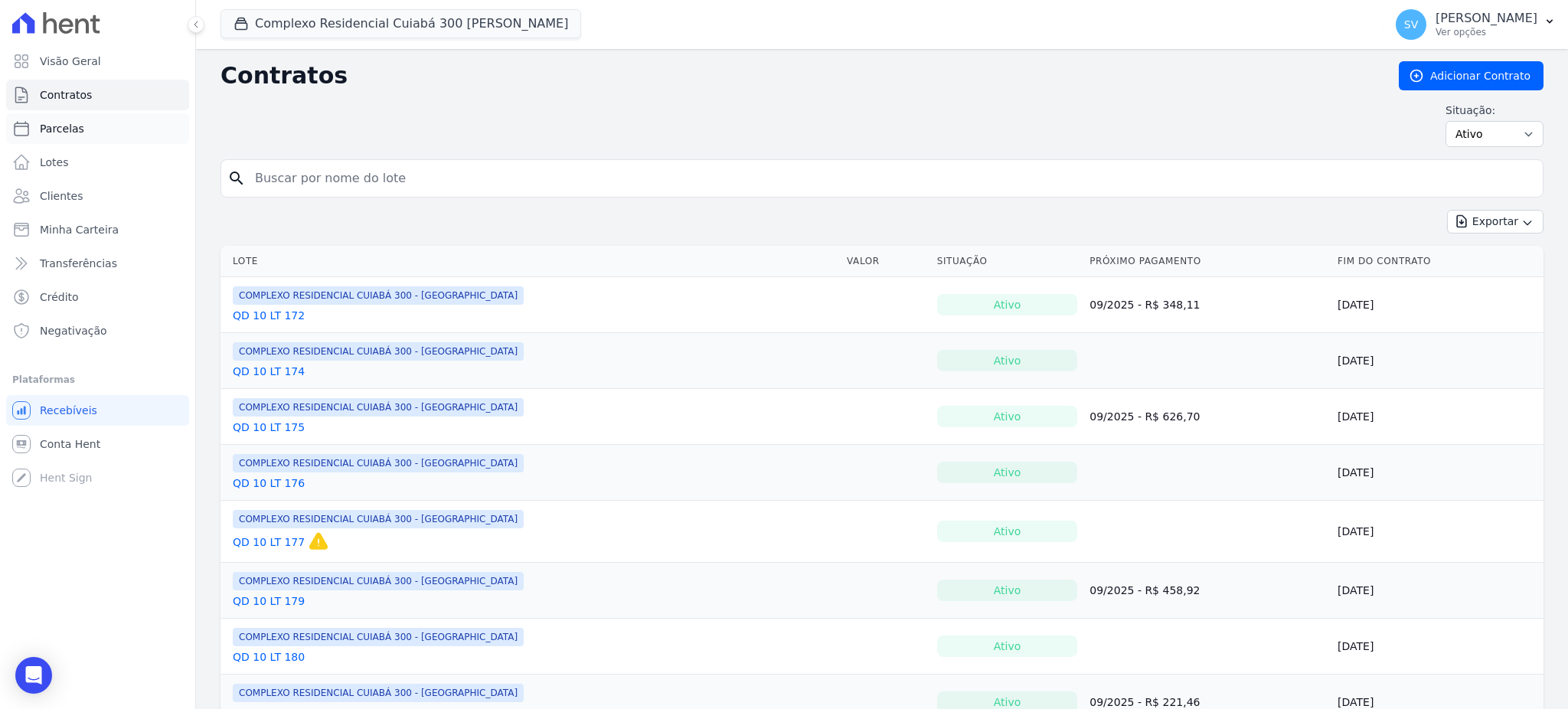
click at [62, 132] on span "Parcelas" at bounding box center [62, 129] width 45 height 15
select select
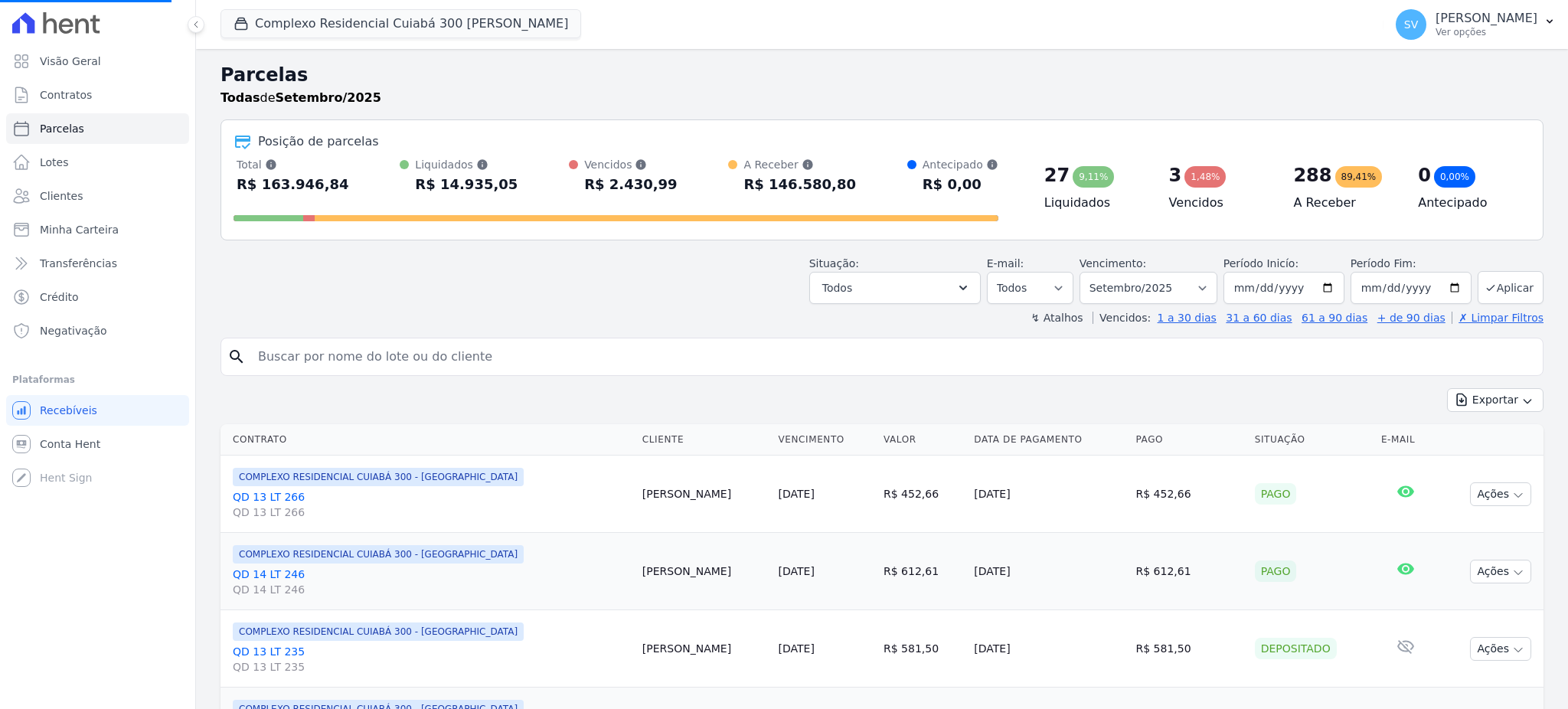
select select
click at [340, 29] on button "Complexo Residencial Cuiabá 300 João De Barro" at bounding box center [401, 24] width 361 height 29
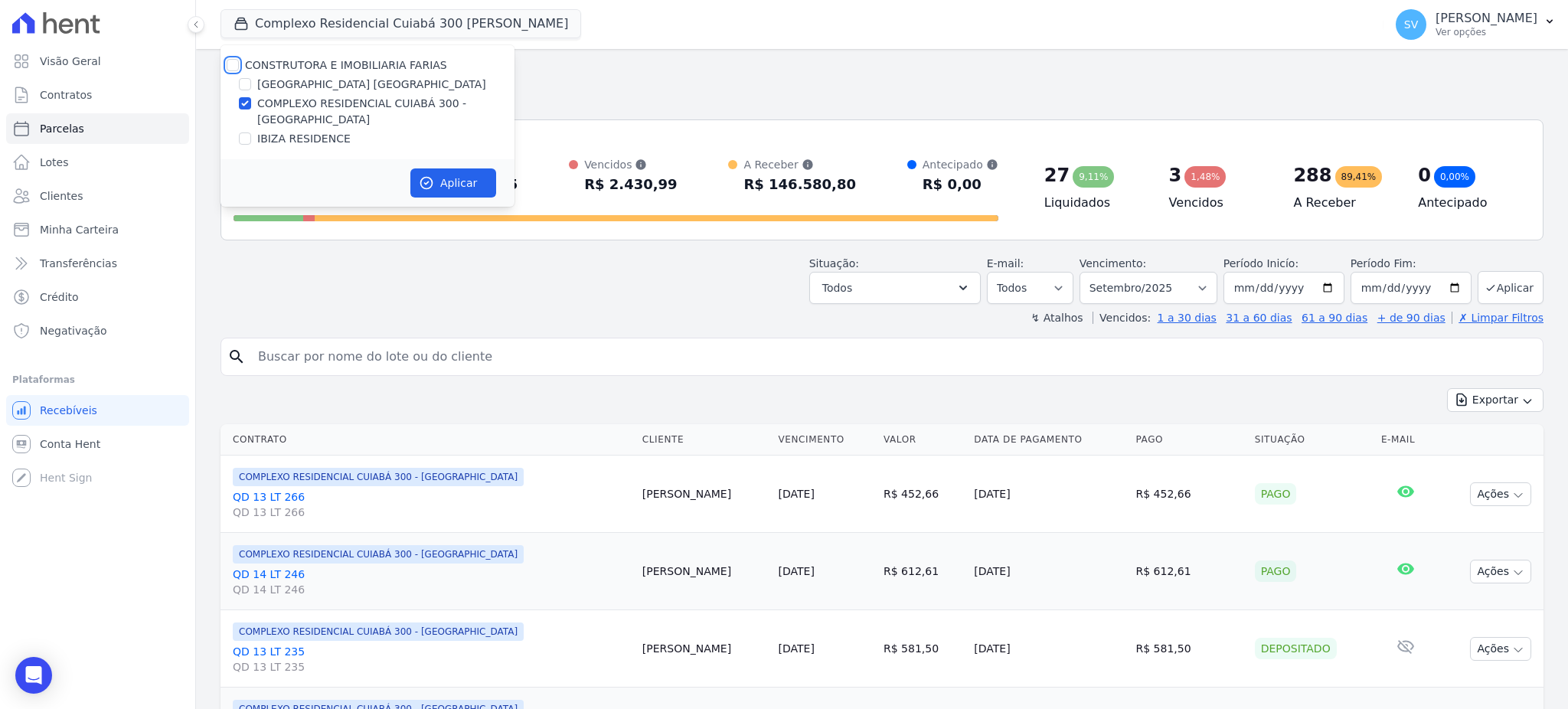
drag, startPoint x: 230, startPoint y: 60, endPoint x: 300, endPoint y: 179, distance: 138.1
click at [230, 61] on input "CONSTRUTORA E IMOBILIARIA FARIAS" at bounding box center [233, 65] width 12 height 12
checkbox input "true"
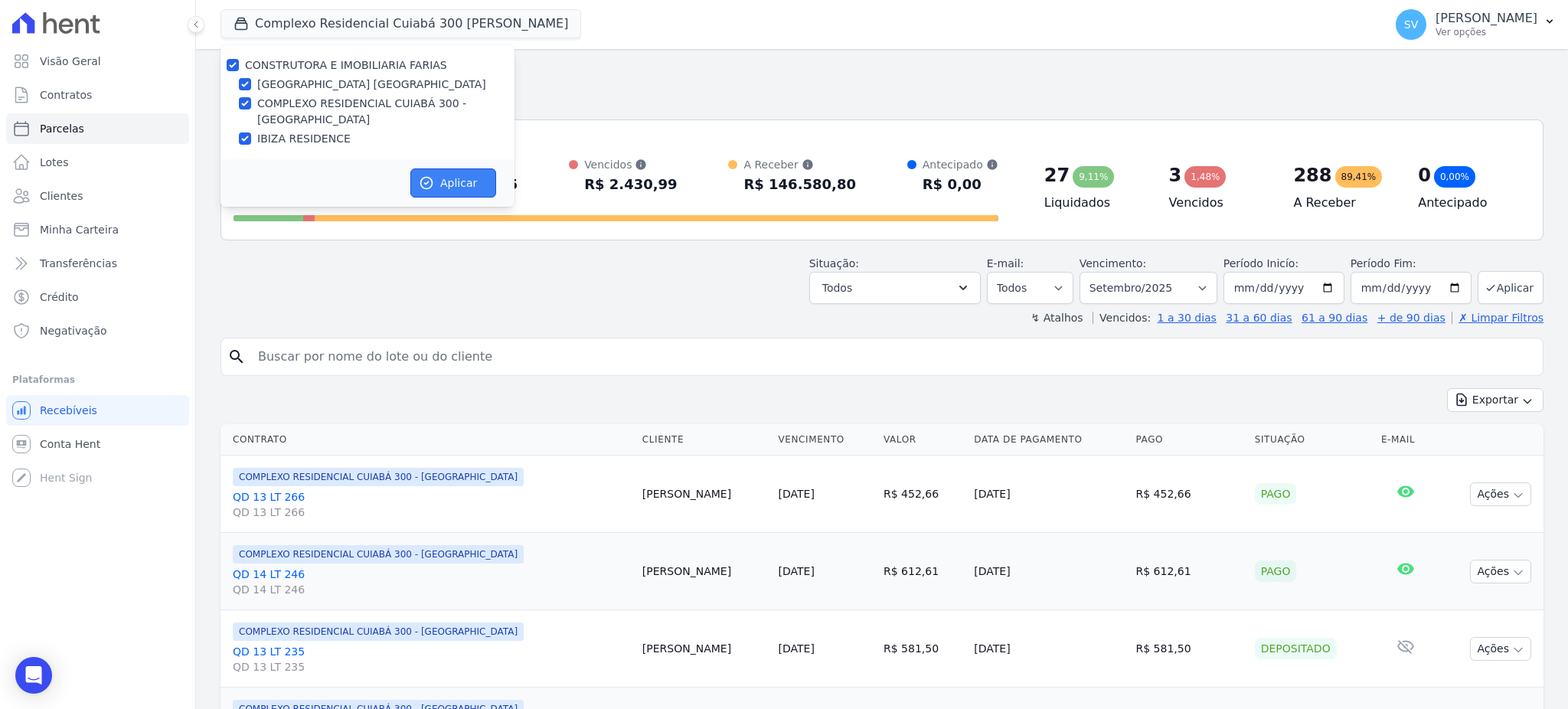
click at [445, 182] on button "Aplicar" at bounding box center [453, 183] width 86 height 29
select select
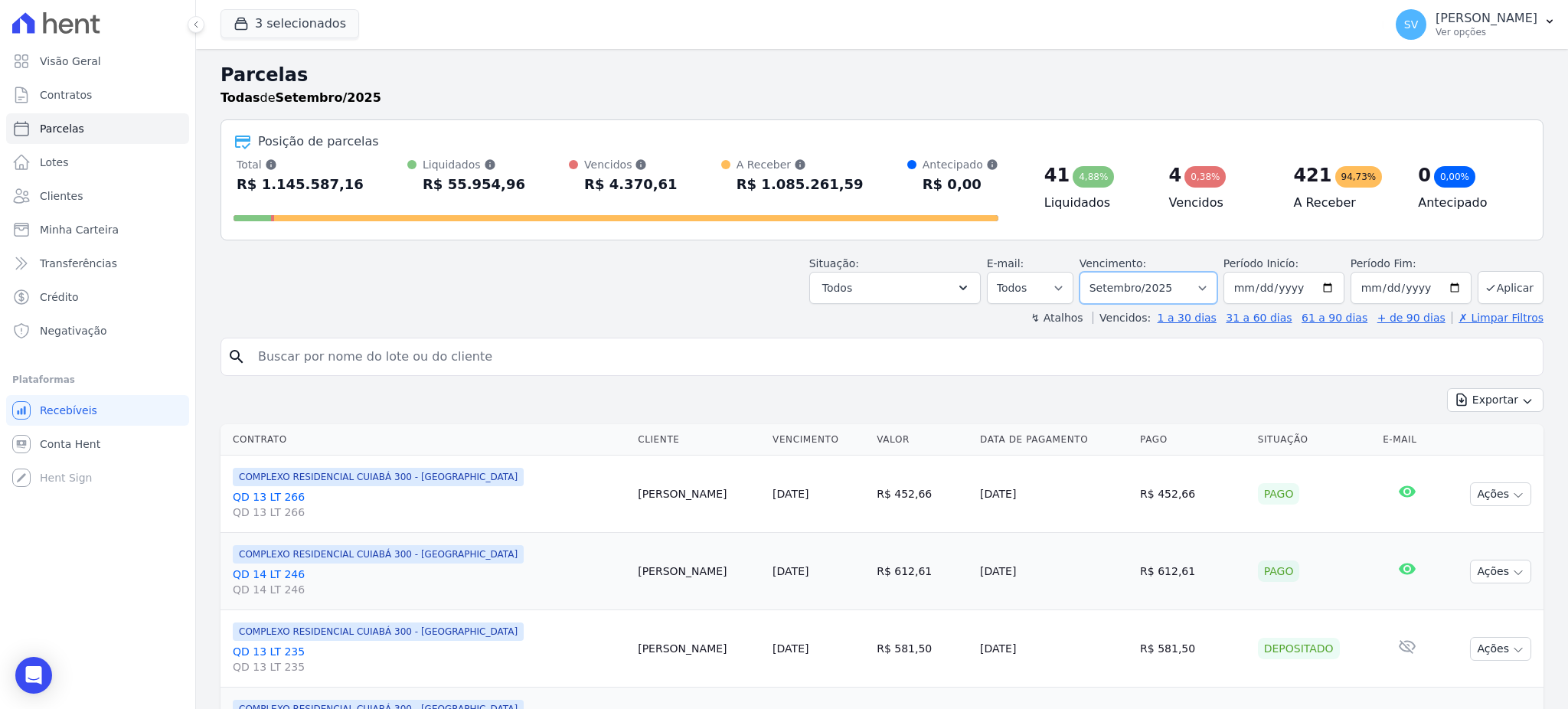
click at [1201, 287] on select "Filtrar por período ──────── Todos os meses Outubro/2022 Novembro/2022 Dezembro…" at bounding box center [1148, 288] width 137 height 32
select select "07/2025"
click at [1085, 272] on select "Filtrar por período ──────── Todos os meses Outubro/2022 Novembro/2022 Dezembro…" at bounding box center [1148, 288] width 137 height 32
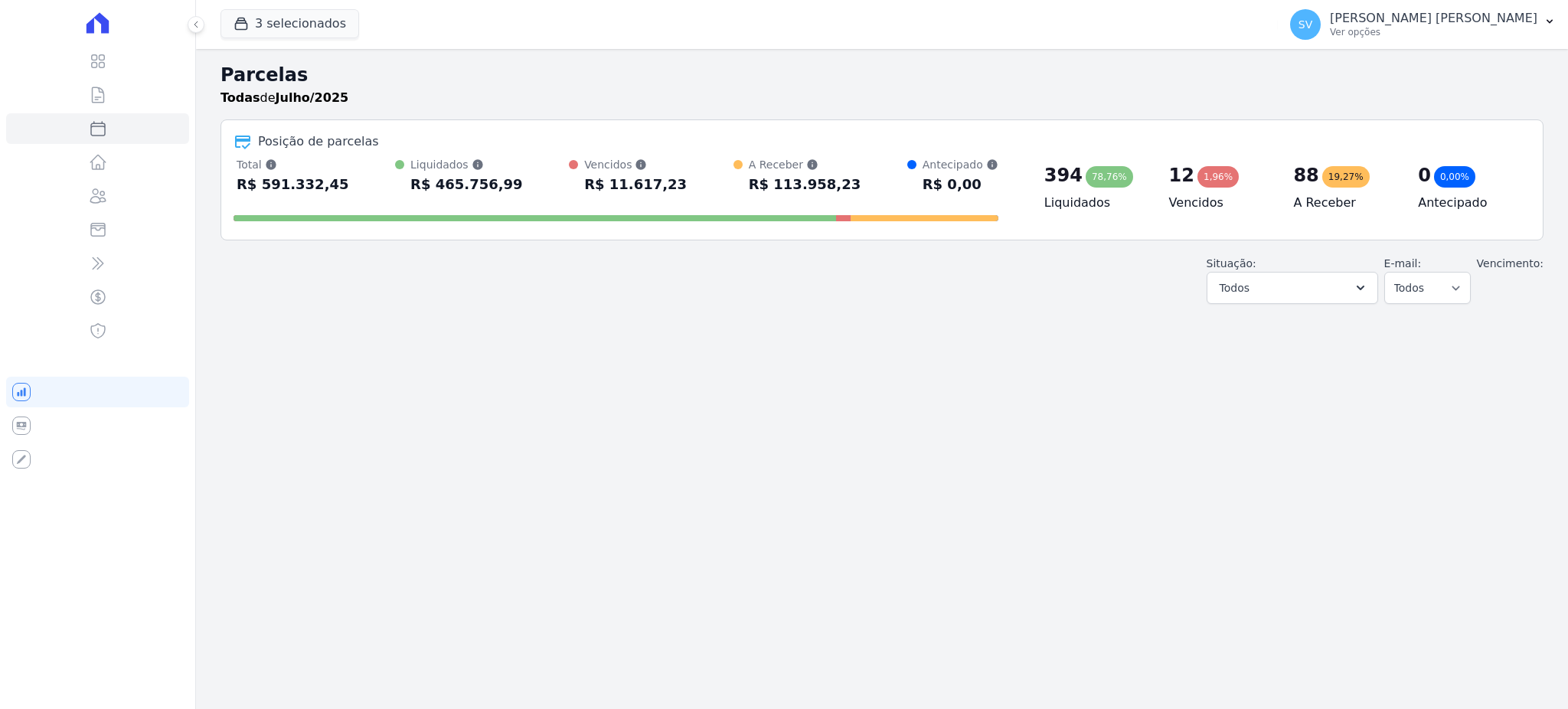
select select
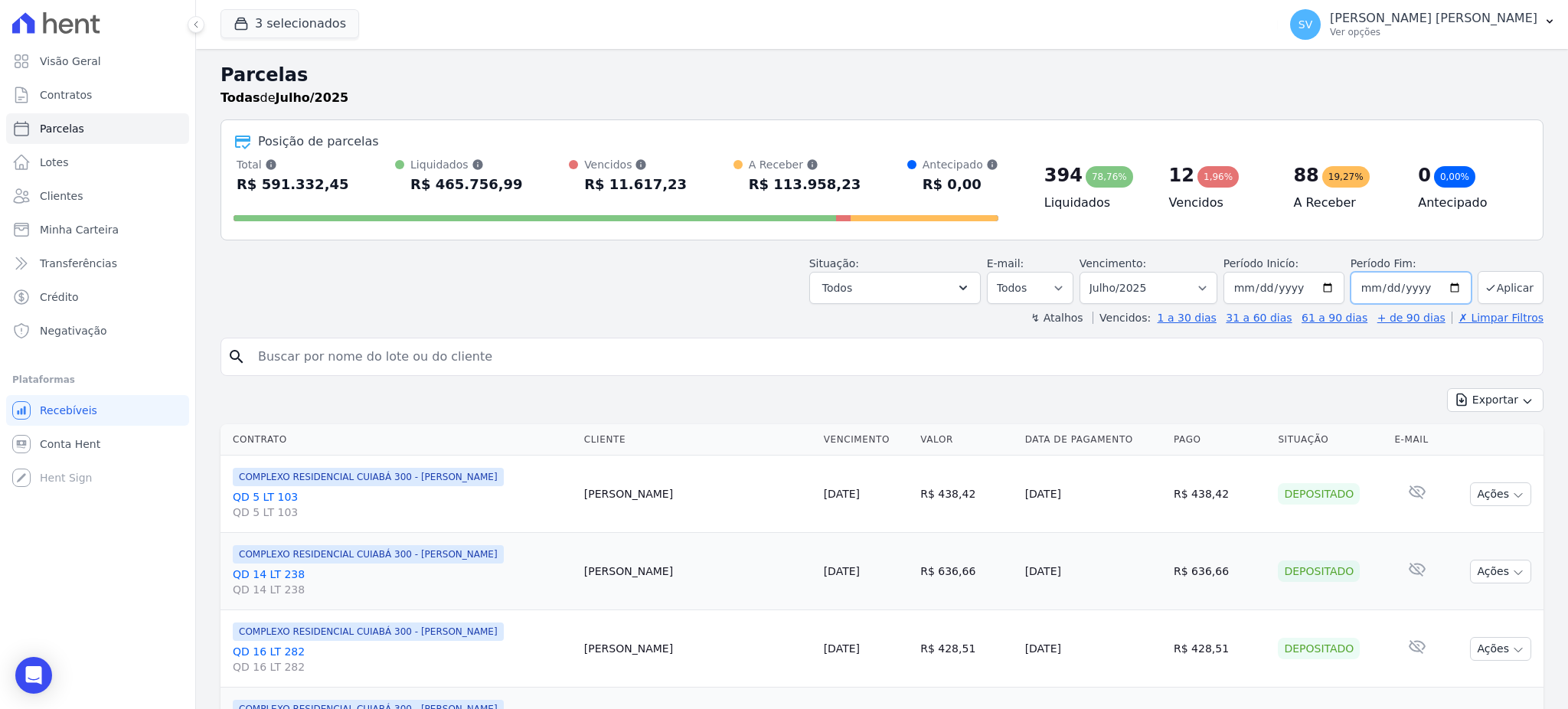
click at [1440, 286] on input "[DATE]" at bounding box center [1411, 288] width 121 height 32
type input "[DATE]"
click at [1497, 285] on button "Aplicar" at bounding box center [1510, 287] width 66 height 33
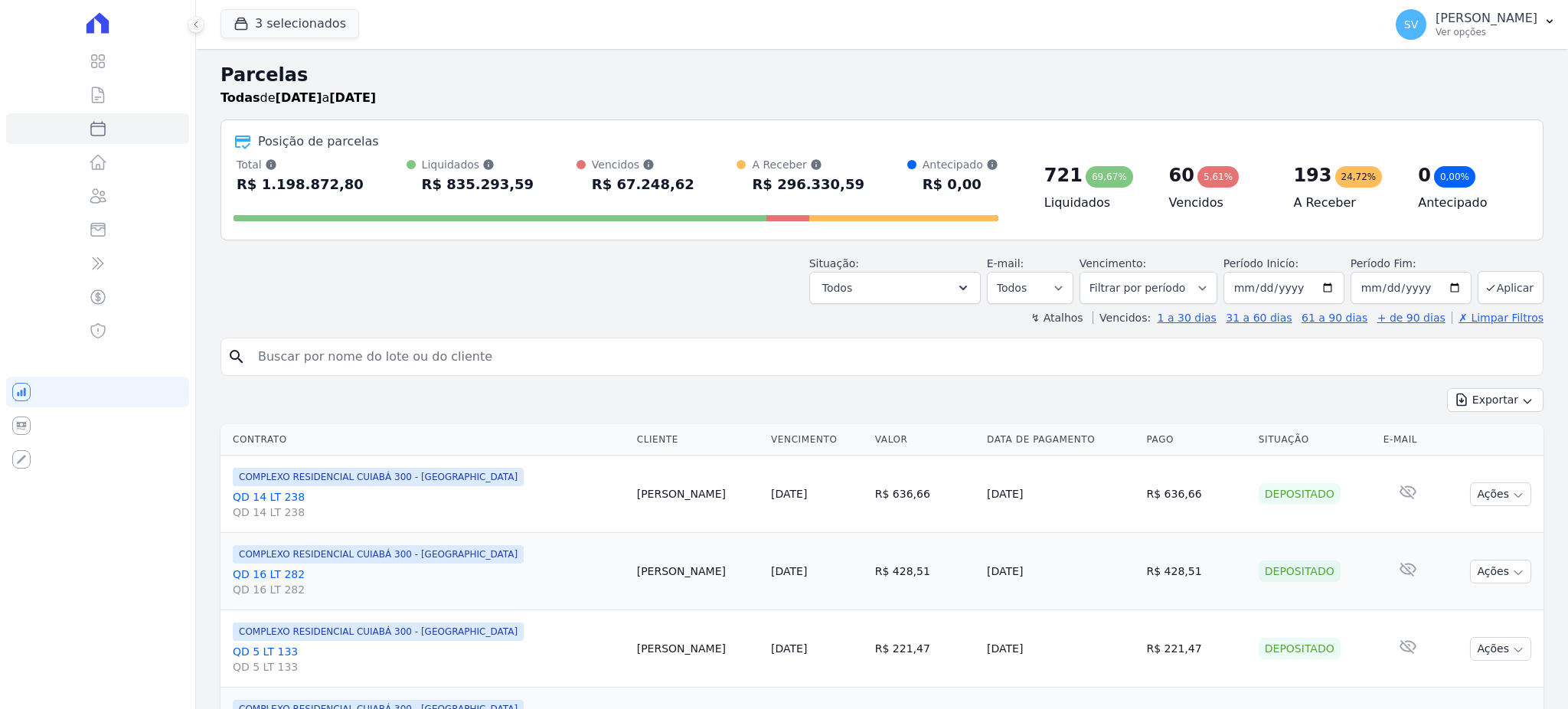
select select
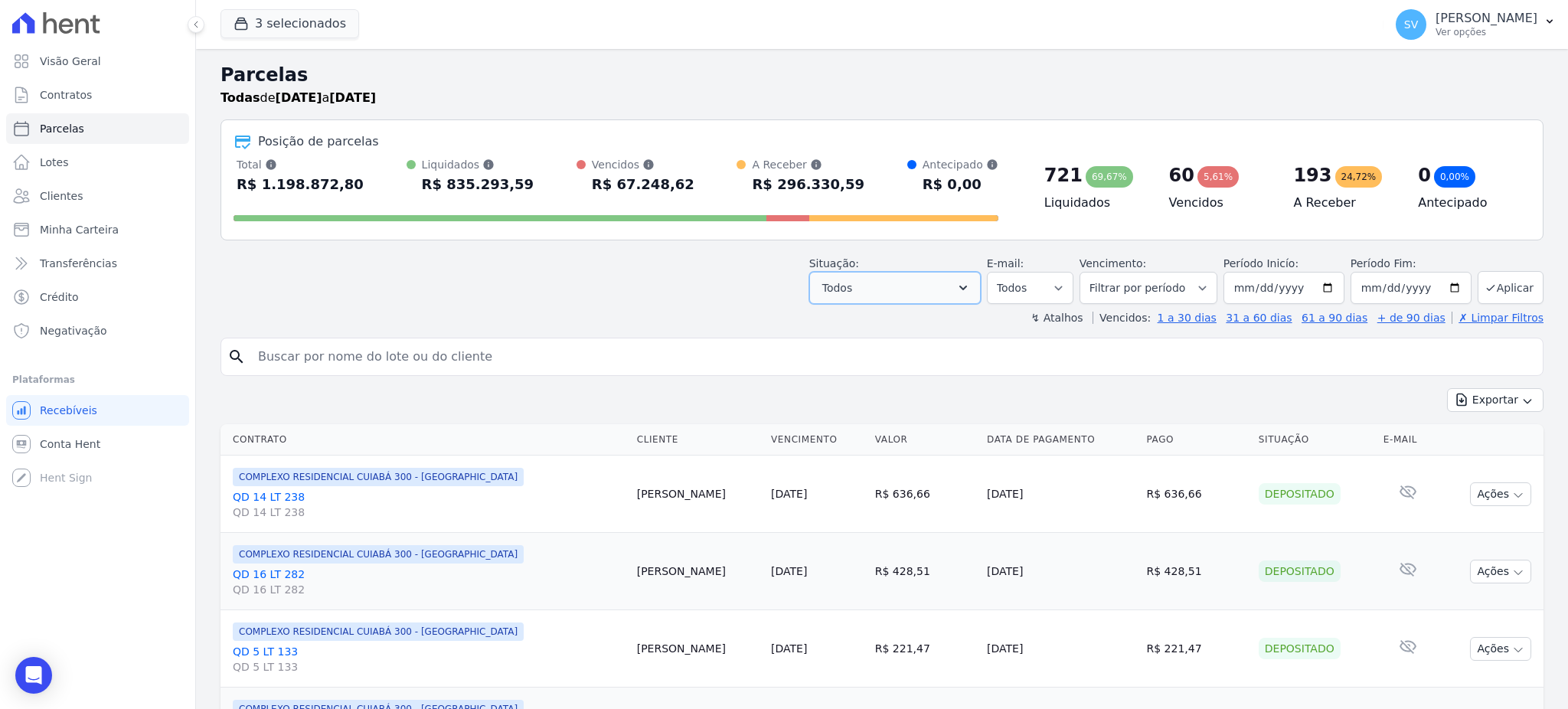
click at [971, 281] on icon "button" at bounding box center [963, 288] width 15 height 15
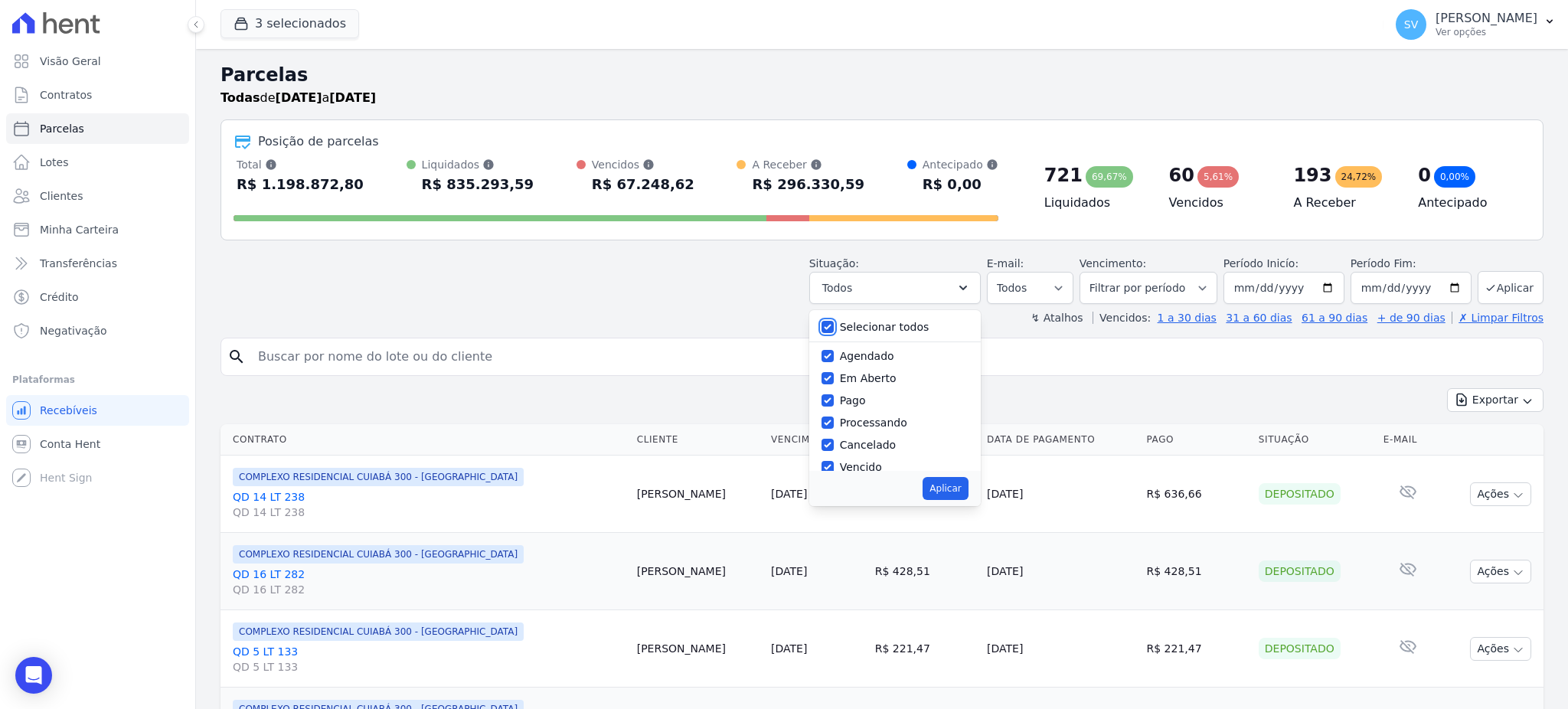
click at [833, 328] on input "Selecionar todos" at bounding box center [827, 326] width 12 height 12
checkbox input "false"
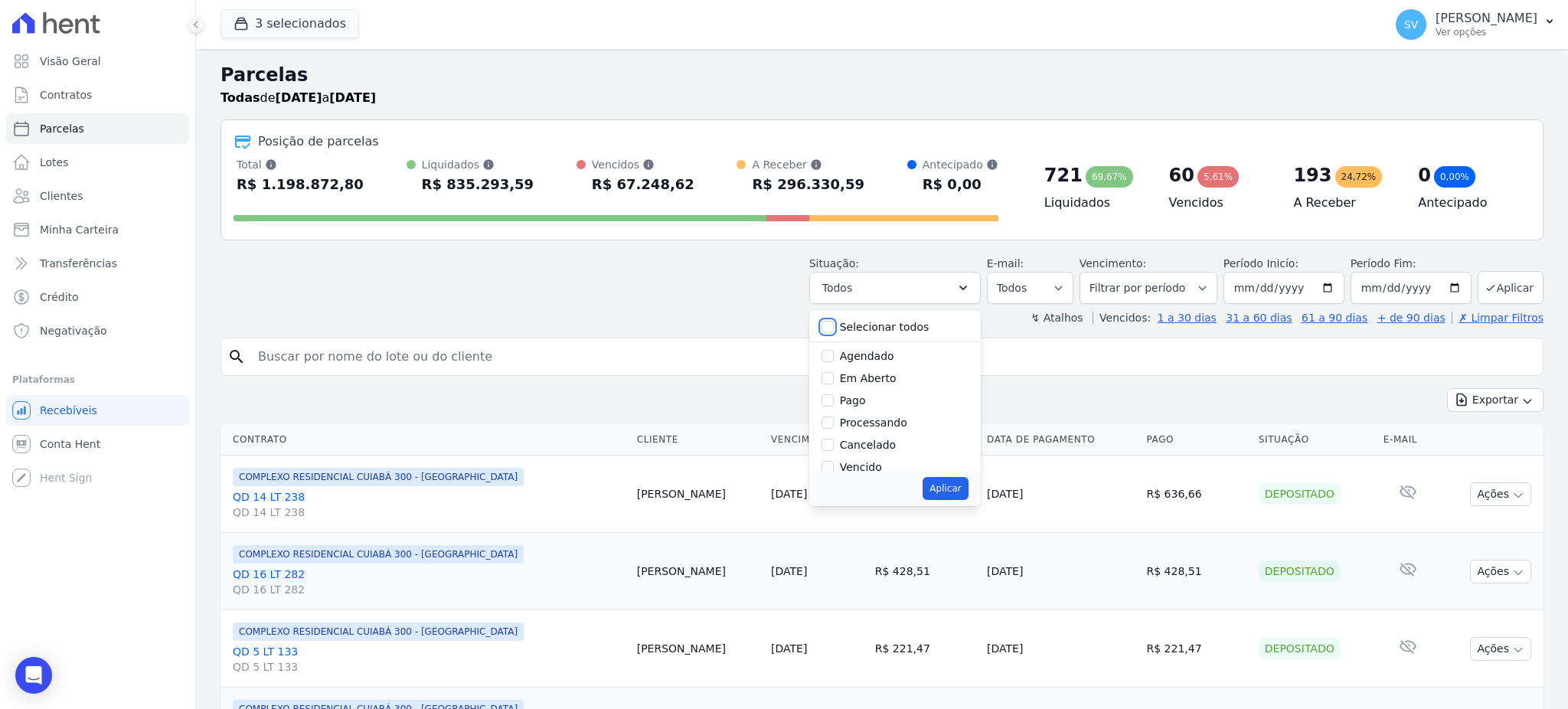
checkbox input "false"
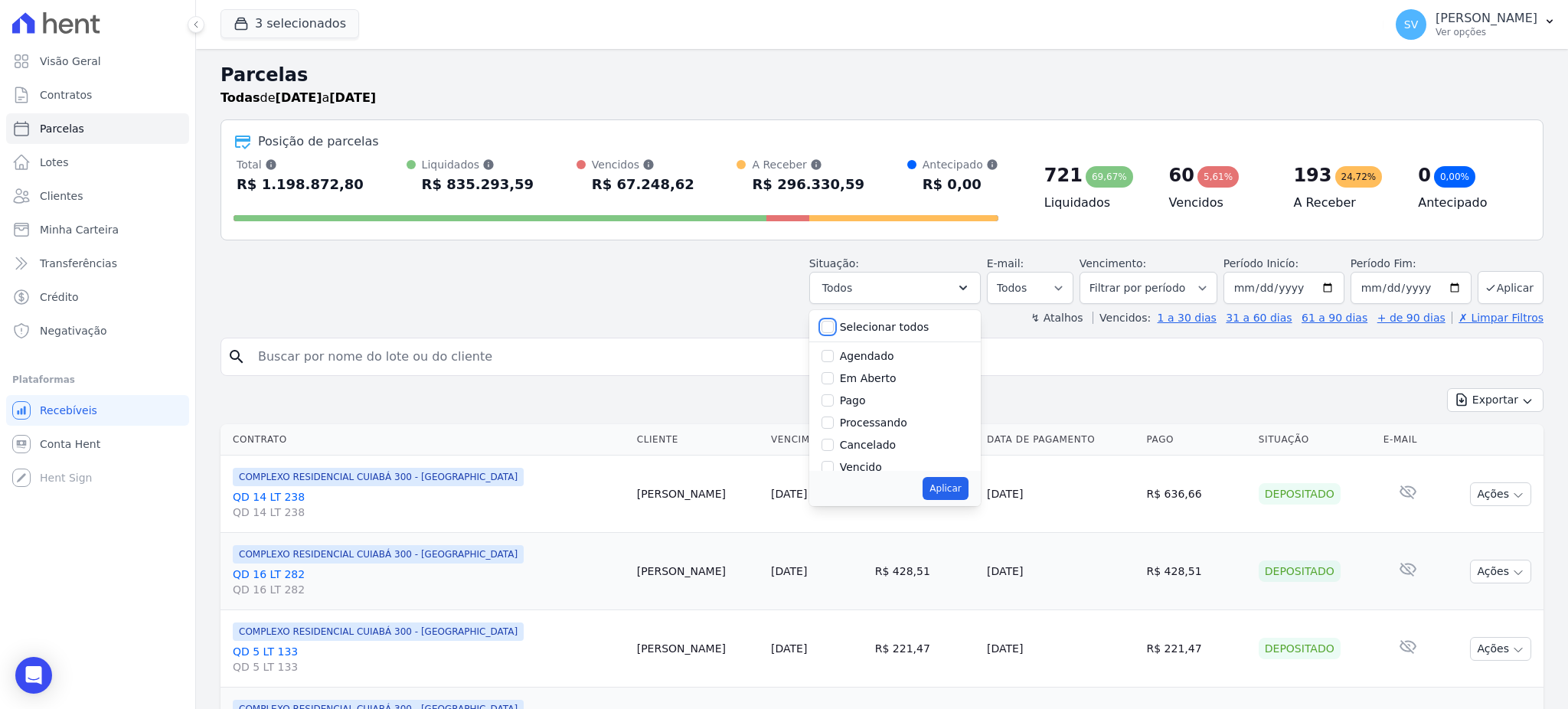
checkbox input "false"
click at [834, 366] on input "Vencido" at bounding box center [827, 365] width 12 height 12
checkbox input "true"
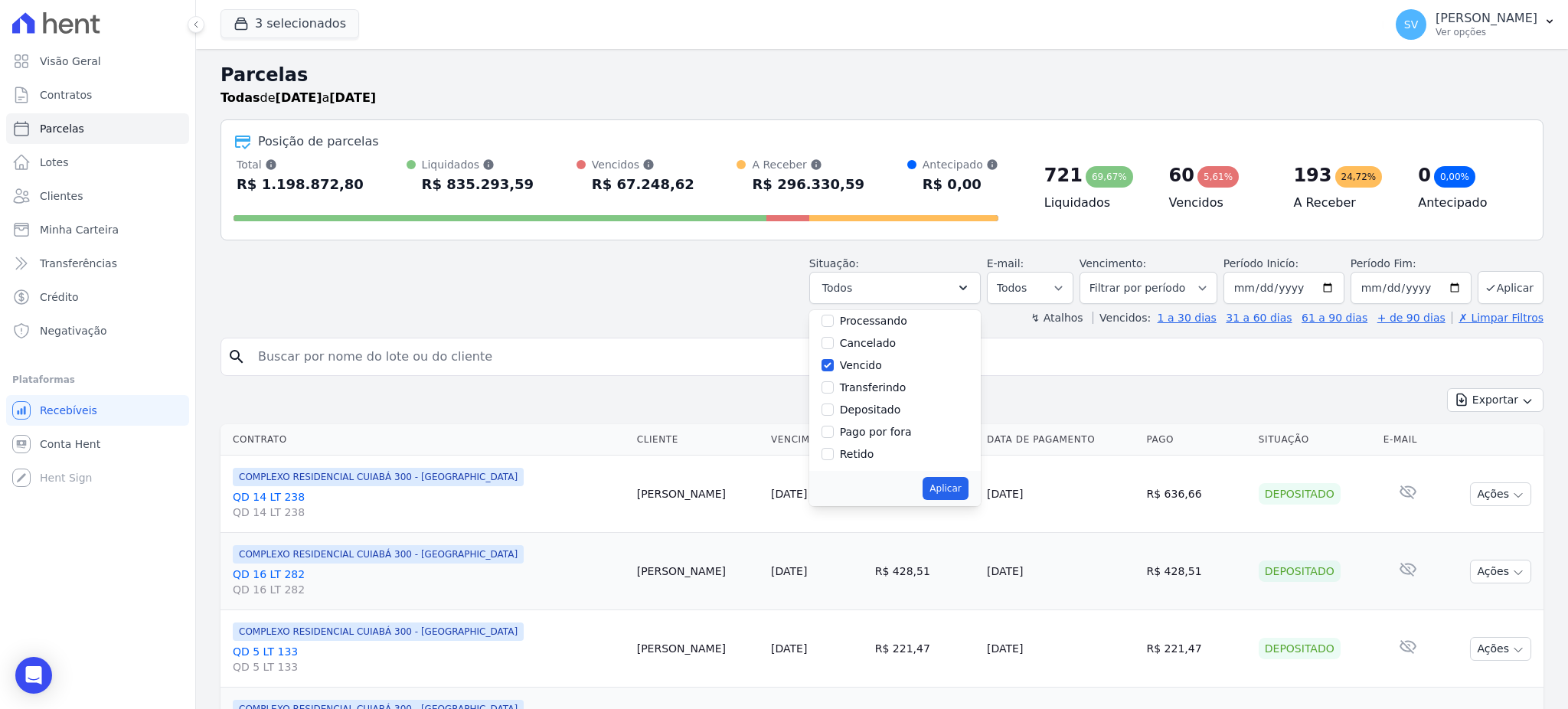
click at [980, 483] on div "Aplicar" at bounding box center [895, 489] width 172 height 35
click at [965, 483] on button "Aplicar" at bounding box center [944, 489] width 45 height 23
select select "overdue"
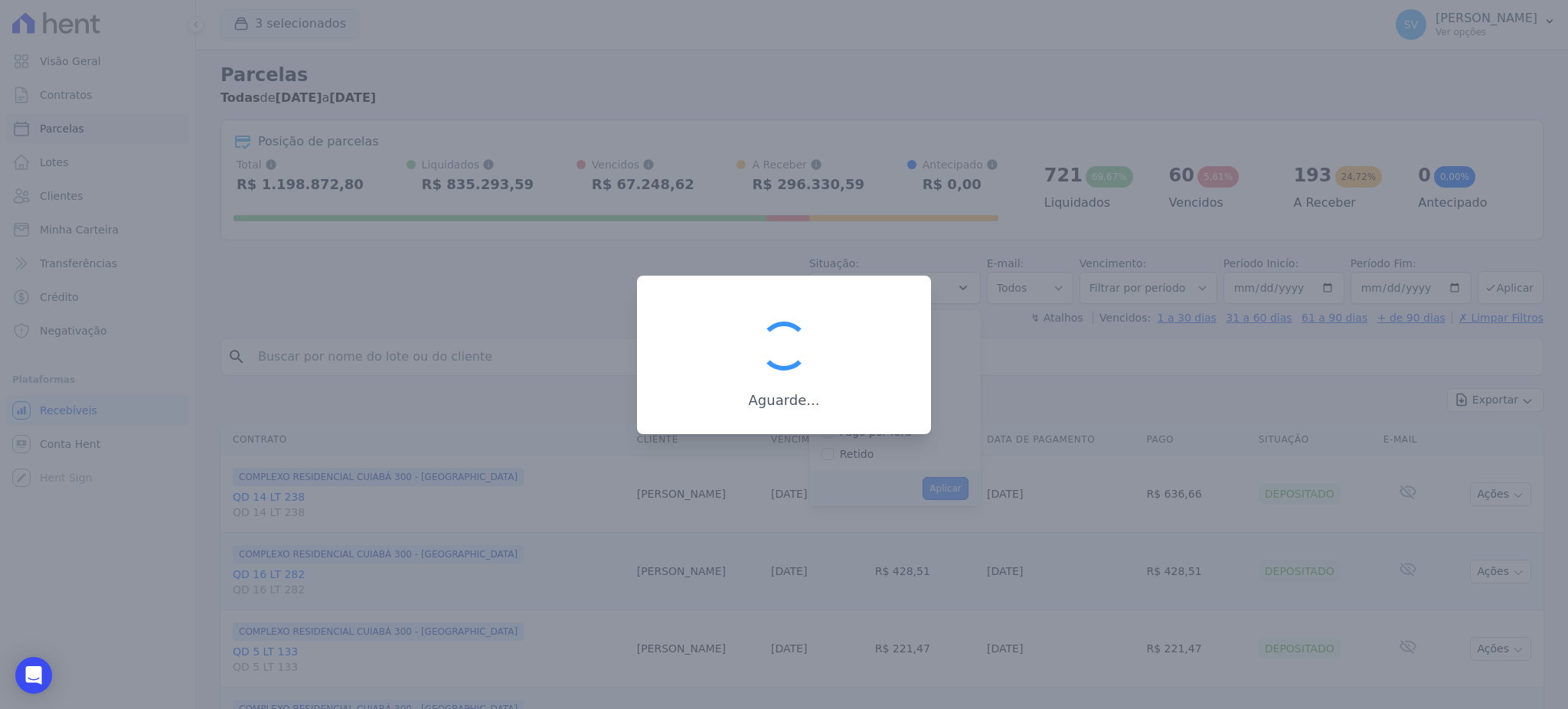
scroll to position [28, 0]
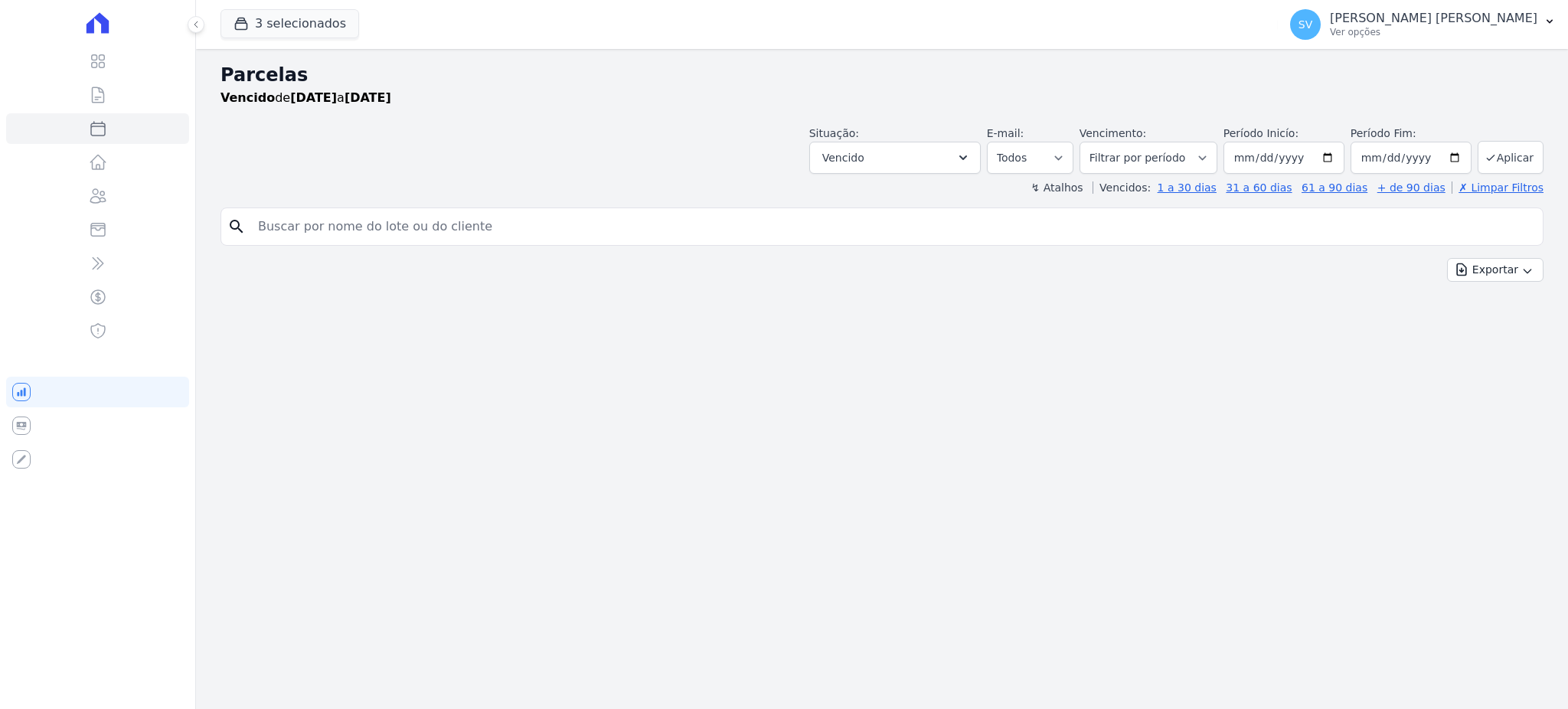
select select
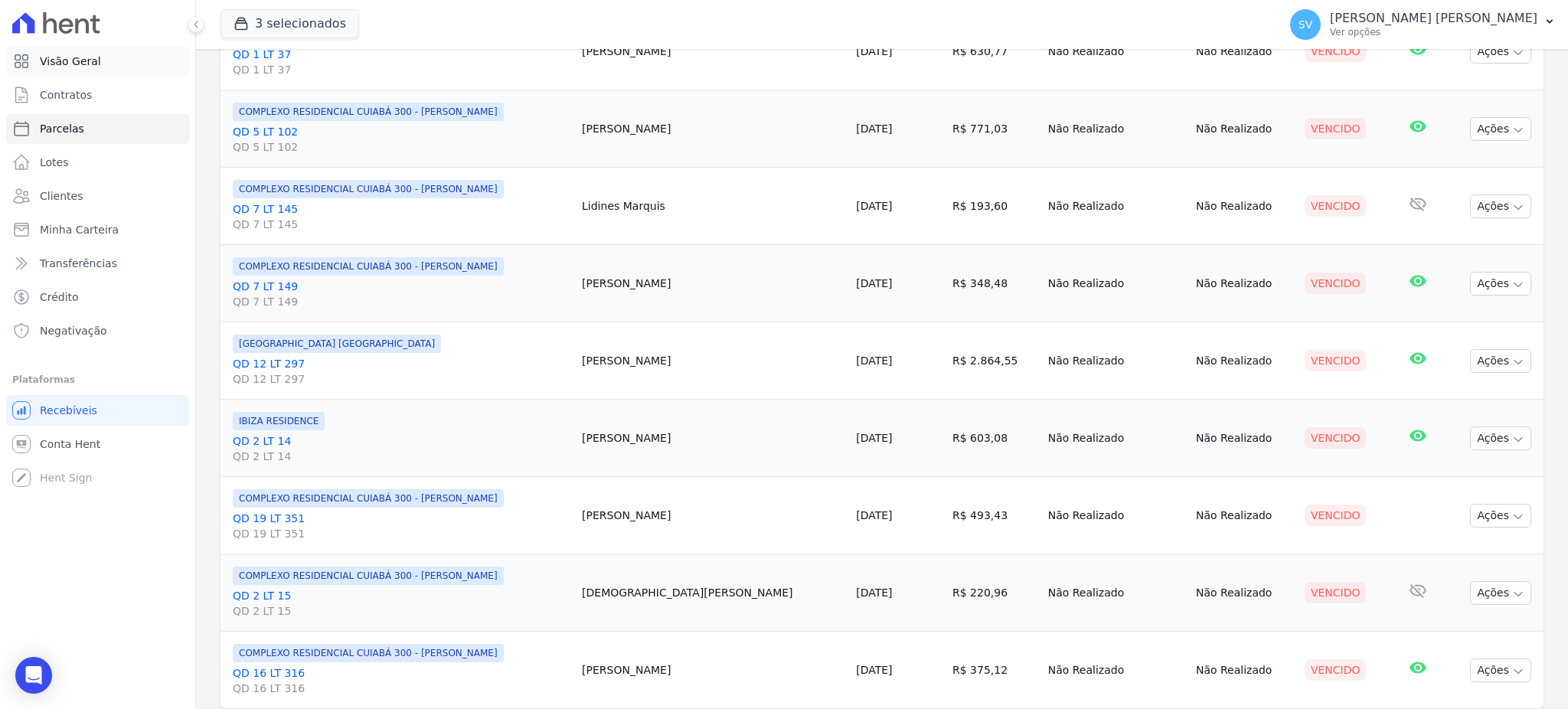
scroll to position [1515, 0]
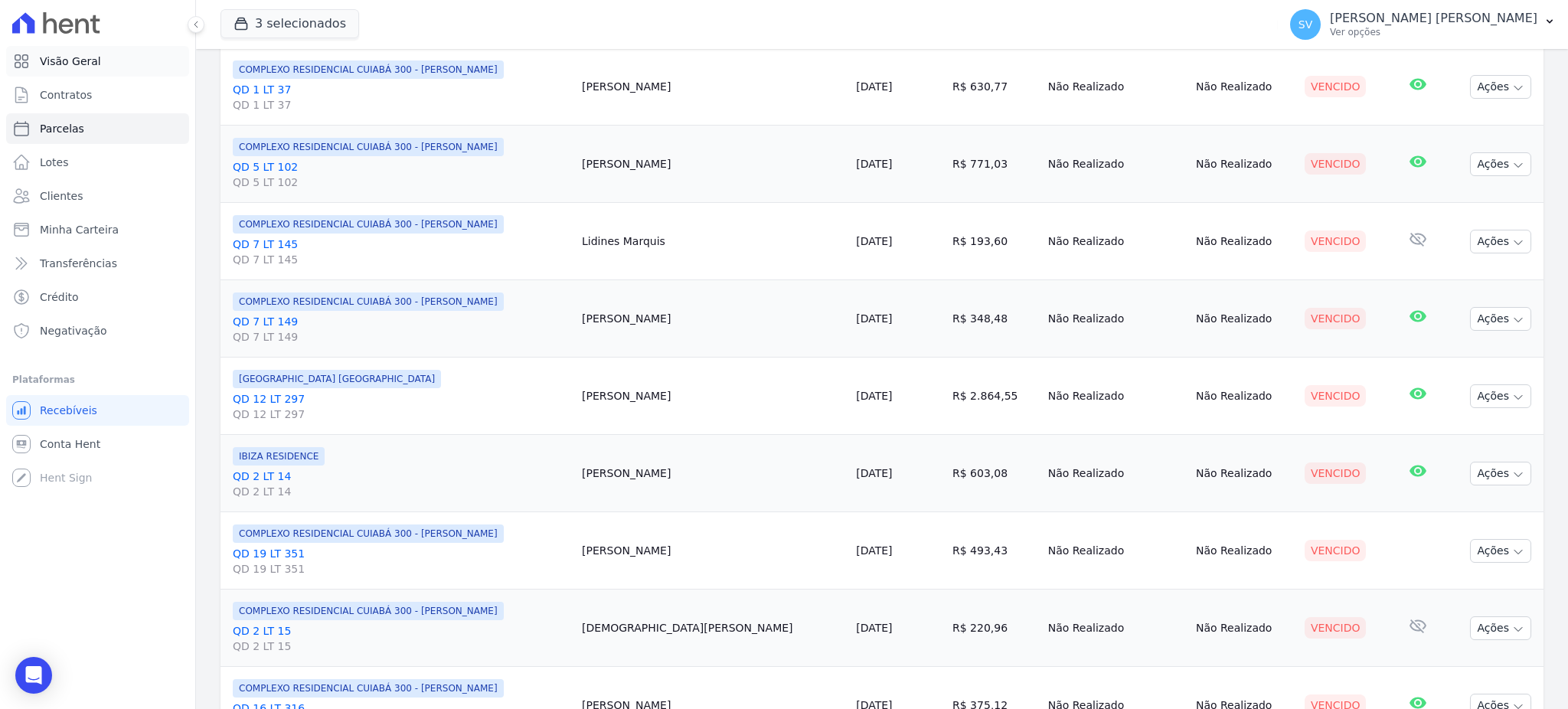
click at [123, 72] on link "Visão Geral" at bounding box center [97, 61] width 183 height 31
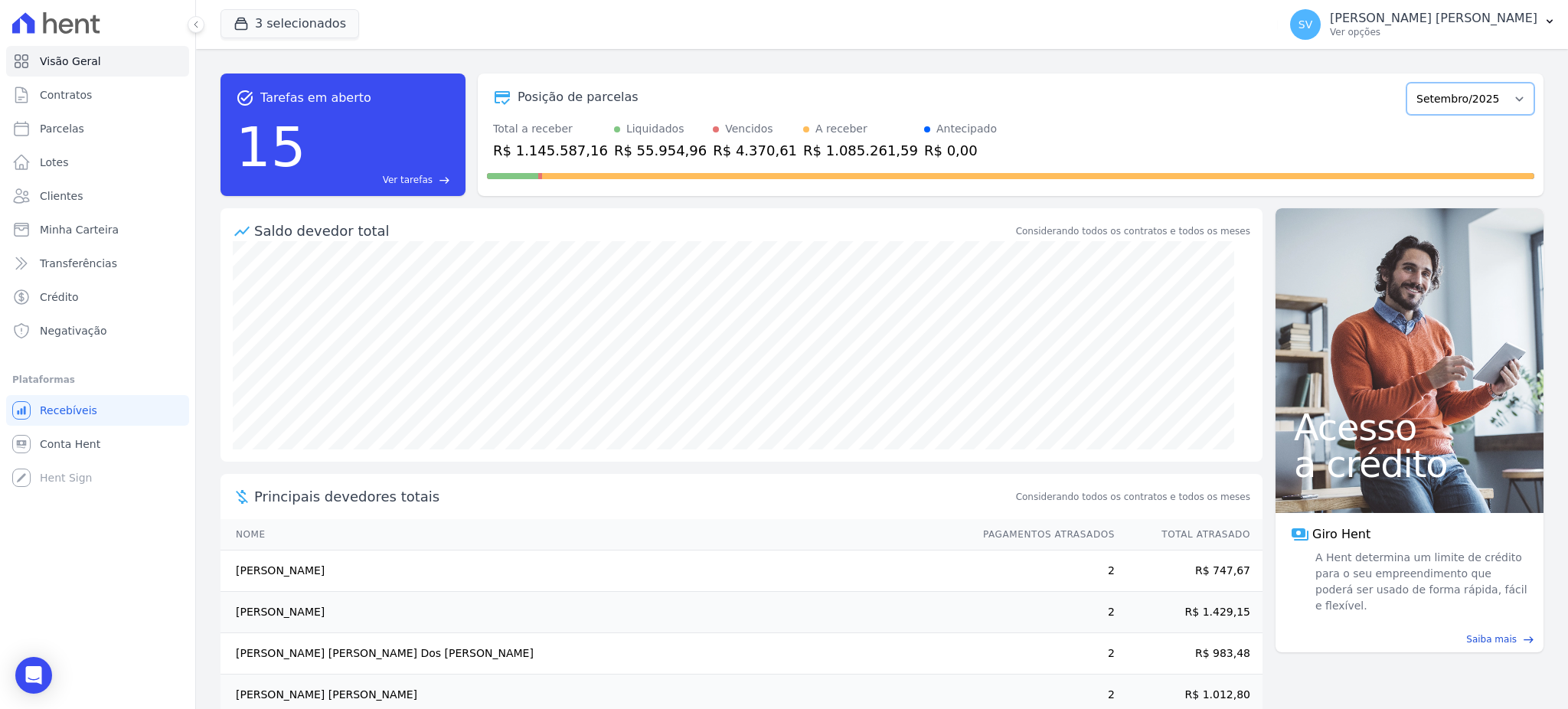
click at [1419, 97] on select "Outubro/2022 Novembro/2022 Dezembro/2022 [GEOGRAPHIC_DATA]/2023 Fevereiro/2023 …" at bounding box center [1470, 99] width 128 height 32
select select "07/2025"
click at [1406, 83] on select "Outubro/2022 Novembro/2022 Dezembro/2022 [GEOGRAPHIC_DATA]/2023 Fevereiro/2023 …" at bounding box center [1470, 99] width 128 height 32
